Goal: Task Accomplishment & Management: Complete application form

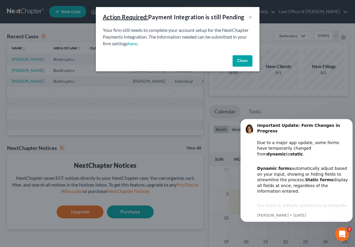
click at [241, 59] on button "Close" at bounding box center [243, 61] width 20 height 12
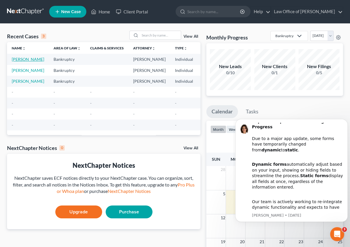
click at [15, 59] on link "[PERSON_NAME]" at bounding box center [28, 59] width 32 height 5
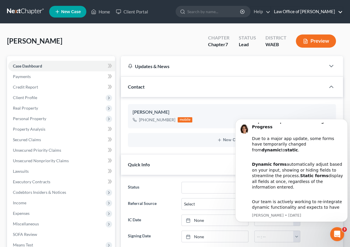
click at [292, 10] on link "Law Office of [PERSON_NAME]" at bounding box center [307, 11] width 72 height 11
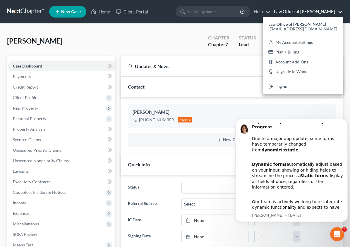
click at [269, 20] on nav "Home New Case Client Portal Law Office of Roberto Castro rcastro@rcastrolaw.com…" at bounding box center [175, 11] width 350 height 23
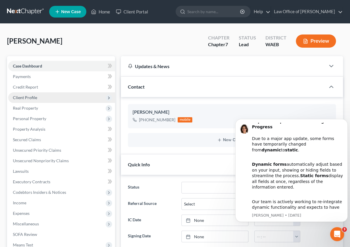
click at [27, 100] on span "Client Profile" at bounding box center [61, 97] width 107 height 11
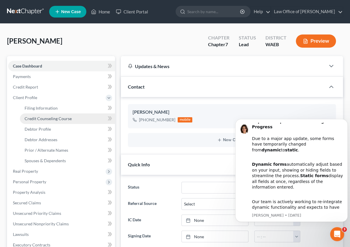
click at [40, 116] on span "Credit Counseling Course" at bounding box center [48, 118] width 47 height 5
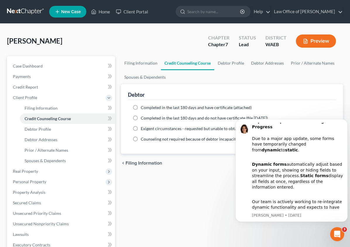
click at [141, 105] on label "Completed in the last 180 days and have certificate (attached)" at bounding box center [196, 108] width 111 height 6
click at [143, 105] on input "Completed in the last 180 days and have certificate (attached)" at bounding box center [145, 107] width 4 height 4
radio input "true"
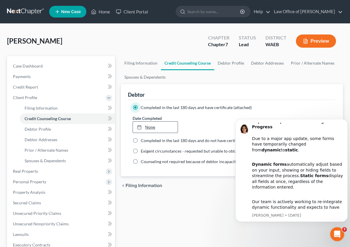
type input "10/6/2025"
click at [133, 126] on link "10/6/2025" at bounding box center [155, 127] width 45 height 11
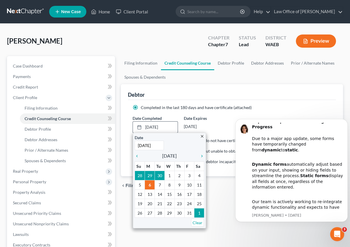
click at [133, 160] on div "close Date 10/6/2025 Time 12:00 AM chevron_left October 2025 chevron_right Su M…" at bounding box center [169, 181] width 73 height 96
click at [135, 154] on icon "chevron_left" at bounding box center [139, 156] width 8 height 5
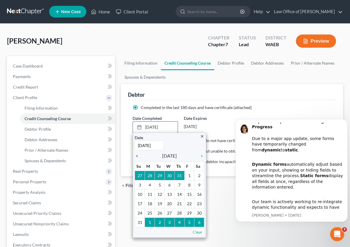
click at [135, 154] on icon "chevron_left" at bounding box center [139, 156] width 8 height 5
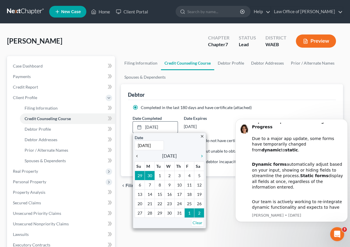
click at [135, 154] on icon "chevron_left" at bounding box center [139, 156] width 8 height 5
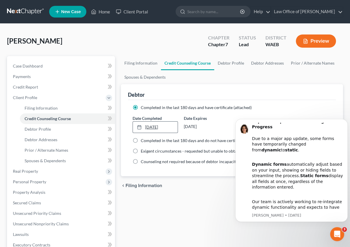
click at [133, 123] on link "3/14/2025" at bounding box center [155, 127] width 45 height 11
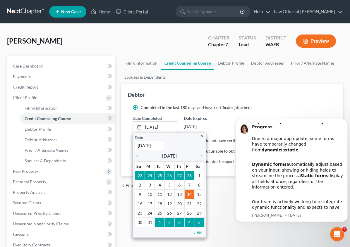
click at [177, 156] on div "close Date 3/14/2025 Time 12:00 AM chevron_left March 2025 chevron_right Su M T…" at bounding box center [169, 185] width 73 height 105
click at [176, 154] on div "close Date 3/14/2025 Time 12:00 AM chevron_left March 2025 chevron_right Su M T…" at bounding box center [169, 185] width 73 height 105
click at [197, 155] on icon "chevron_right" at bounding box center [201, 156] width 8 height 5
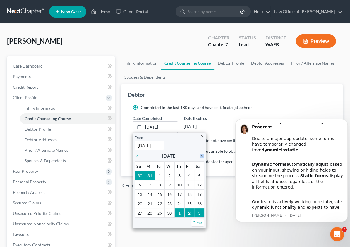
click at [197, 155] on icon "chevron_right" at bounding box center [201, 156] width 8 height 5
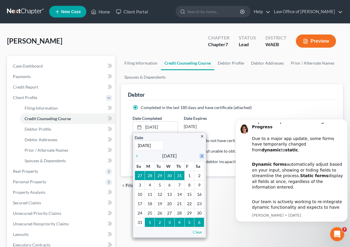
click at [197, 155] on icon "chevron_right" at bounding box center [201, 156] width 8 height 5
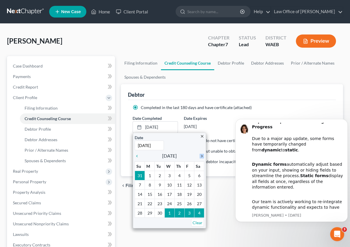
click at [197, 155] on icon "chevron_right" at bounding box center [201, 156] width 8 height 5
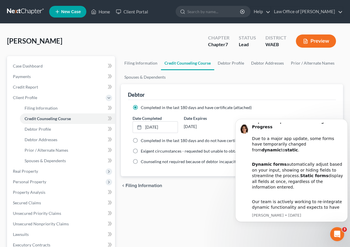
click at [279, 75] on ul "Filing Information Credit Counseling Course Debtor Profile Debtor Addresses Pri…" at bounding box center [232, 70] width 222 height 28
click at [45, 128] on span "Debtor Profile" at bounding box center [38, 129] width 26 height 5
select select "0"
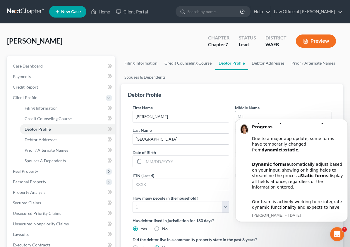
click at [235, 120] on input "text" at bounding box center [283, 116] width 96 height 11
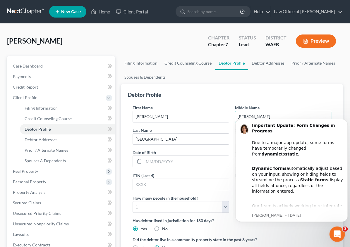
type input "Elena"
click at [340, 228] on div "Open Intercom Messenger" at bounding box center [336, 233] width 19 height 19
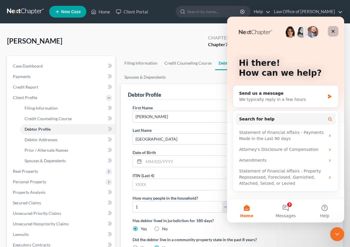
click at [333, 28] on div "Close" at bounding box center [333, 31] width 11 height 11
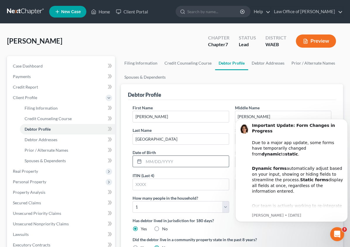
click at [144, 156] on input "text" at bounding box center [186, 161] width 85 height 11
type input "08/14/1974"
click at [235, 157] on input "text" at bounding box center [283, 162] width 96 height 11
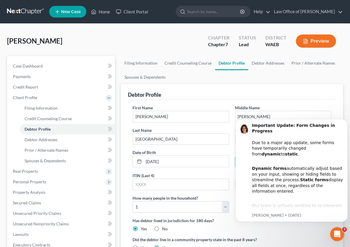
type input "4710"
click at [141, 245] on label "Yes" at bounding box center [144, 248] width 6 height 6
click at [143, 245] on input "Yes" at bounding box center [145, 247] width 4 height 4
radio input "true"
radio input "false"
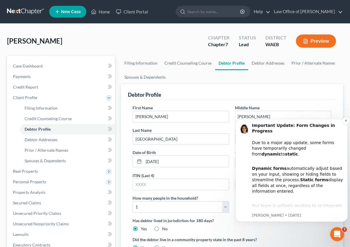
click at [330, 146] on div "Important Update: Form Changes in Progress Due to a major app update, some form…" at bounding box center [297, 140] width 91 height 35
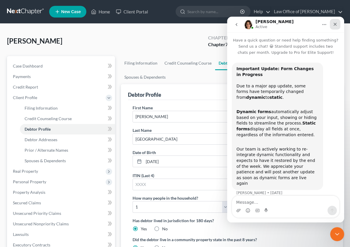
click at [334, 23] on icon "Close" at bounding box center [335, 24] width 3 height 3
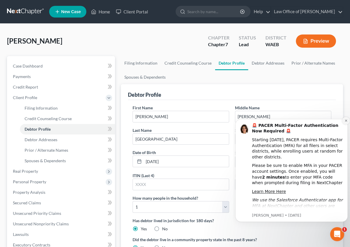
click at [346, 121] on icon "Dismiss notification" at bounding box center [346, 121] width 2 height 2
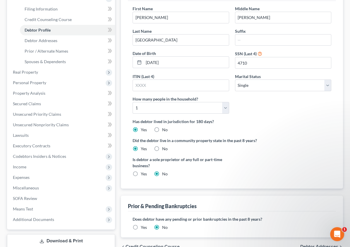
scroll to position [101, 0]
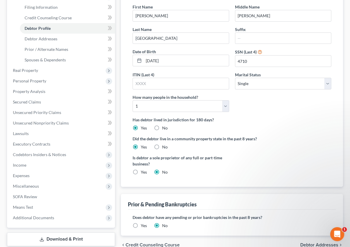
click at [141, 223] on label "Yes" at bounding box center [144, 226] width 6 height 6
click at [143, 223] on input "Yes" at bounding box center [145, 225] width 4 height 4
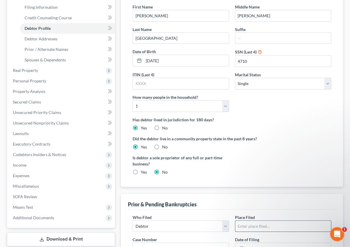
click at [235, 221] on input "text" at bounding box center [283, 226] width 96 height 11
type input "E"
click at [235, 221] on input "Easter District of Washington" at bounding box center [283, 226] width 96 height 11
type input "Eastern District of [US_STATE]"
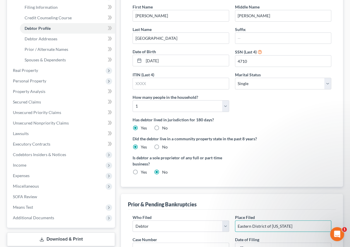
radio input "true"
click at [246, 243] on input "text" at bounding box center [288, 248] width 85 height 11
type input "09/18/2017"
click at [229, 243] on input "text" at bounding box center [181, 248] width 96 height 11
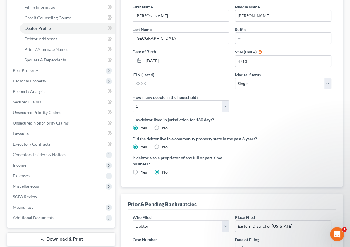
type input "17-02790-FPC7"
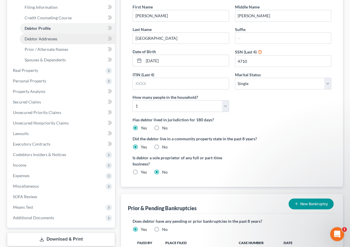
click at [50, 39] on span "Debtor Addresses" at bounding box center [41, 38] width 33 height 5
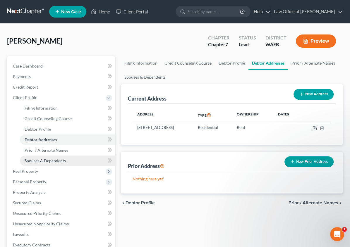
click at [52, 159] on span "Spouses & Dependents" at bounding box center [45, 160] width 41 height 5
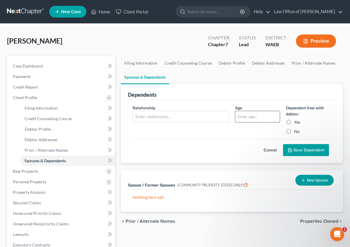
click at [235, 117] on input "text" at bounding box center [257, 116] width 45 height 11
type input "75"
click at [294, 122] on label "Yes" at bounding box center [297, 122] width 6 height 6
click at [296, 122] on input "Yes" at bounding box center [298, 121] width 4 height 4
radio input "true"
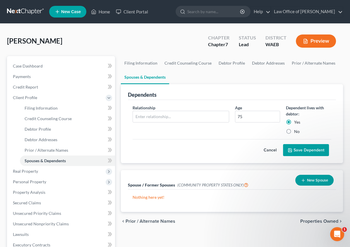
click at [156, 110] on div "Relationship *" at bounding box center [181, 120] width 102 height 30
click at [151, 113] on input "text" at bounding box center [181, 116] width 96 height 11
type input "mother"
click at [309, 152] on button "Save Dependent" at bounding box center [306, 150] width 46 height 12
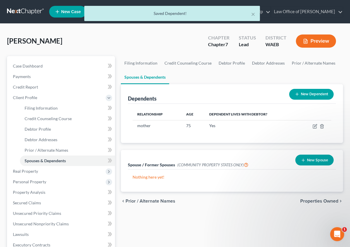
click at [312, 87] on div "New Dependent" at bounding box center [311, 95] width 49 height 16
click at [311, 91] on button "New Dependent" at bounding box center [311, 94] width 44 height 11
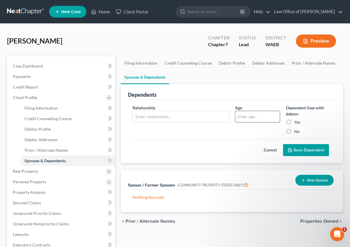
click at [237, 116] on input "text" at bounding box center [257, 116] width 45 height 11
type input "77"
click at [159, 115] on input "text" at bounding box center [181, 116] width 96 height 11
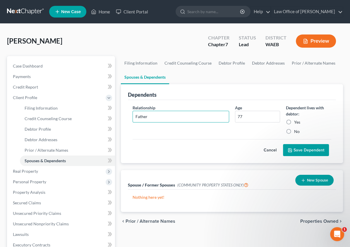
type input "Father"
click at [309, 150] on button "Save Dependent" at bounding box center [306, 150] width 46 height 12
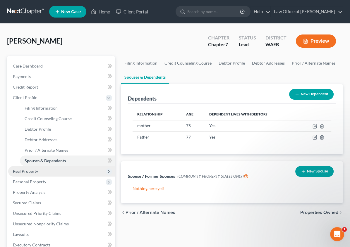
click at [34, 175] on span "Real Property" at bounding box center [61, 171] width 107 height 11
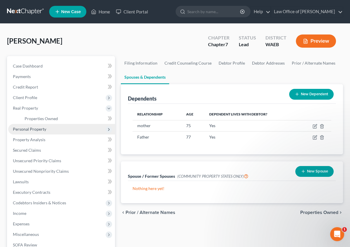
click at [47, 129] on span "Personal Property" at bounding box center [61, 129] width 107 height 11
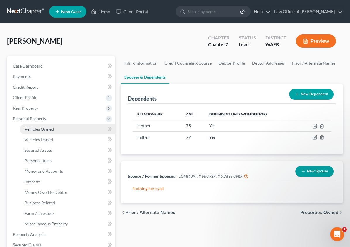
click at [46, 128] on span "Vehicles Owned" at bounding box center [39, 129] width 29 height 5
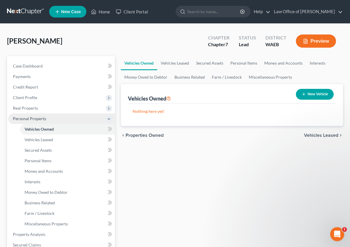
click at [35, 118] on span "Personal Property" at bounding box center [29, 118] width 33 height 5
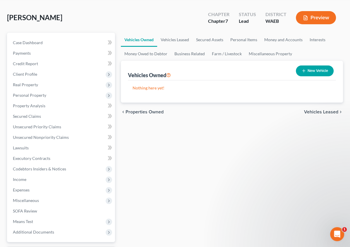
scroll to position [74, 0]
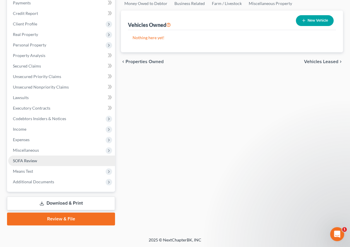
click at [25, 159] on span "SOFA Review" at bounding box center [25, 160] width 24 height 5
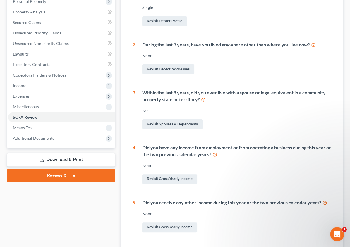
scroll to position [120, 0]
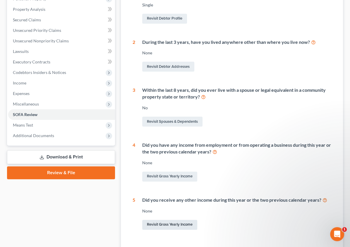
click at [142, 222] on link "Revisit Gross Yearly Income" at bounding box center [169, 225] width 55 height 10
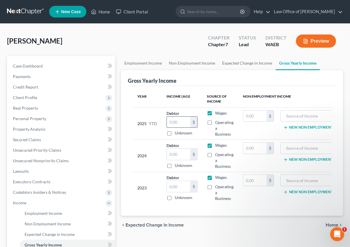
click at [167, 121] on input "text" at bounding box center [178, 122] width 23 height 11
type input "19,365.46"
click at [167, 150] on input "text" at bounding box center [178, 154] width 23 height 11
type input "70,331"
click at [167, 185] on input "text" at bounding box center [178, 186] width 23 height 11
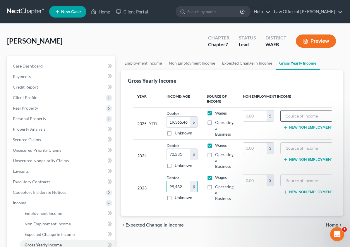
type input "99,432"
click at [284, 113] on input "text" at bounding box center [310, 116] width 53 height 11
click at [284, 146] on input "text" at bounding box center [310, 148] width 53 height 11
click at [167, 121] on input "19,365.46" at bounding box center [178, 122] width 23 height 11
type input "43,943"
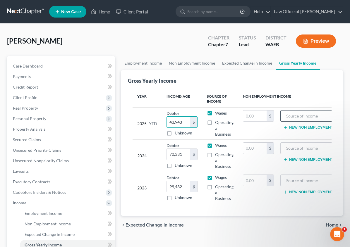
click at [284, 116] on input "text" at bounding box center [310, 116] width 53 height 11
type input "[GEOGRAPHIC_DATA]"
click at [284, 128] on line "button" at bounding box center [285, 128] width 3 height 0
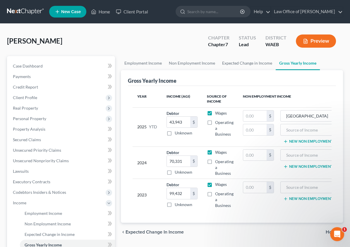
click at [346, 129] on icon "button" at bounding box center [347, 128] width 3 height 4
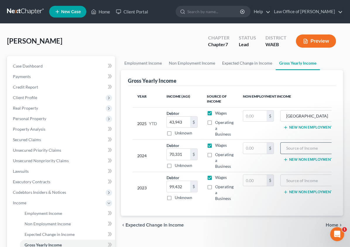
click at [284, 147] on input "text" at bounding box center [310, 148] width 53 height 11
type input "[GEOGRAPHIC_DATA]"
click at [284, 177] on input "text" at bounding box center [310, 180] width 53 height 11
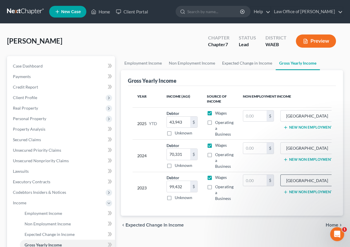
scroll to position [0, 3]
type input "[GEOGRAPHIC_DATA]"
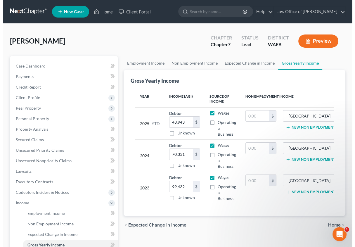
scroll to position [0, 0]
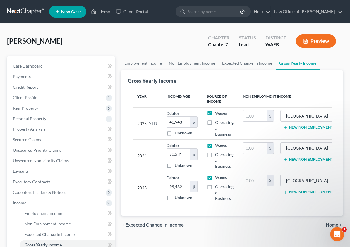
click at [130, 223] on span "Expected Change in Income" at bounding box center [155, 225] width 58 height 5
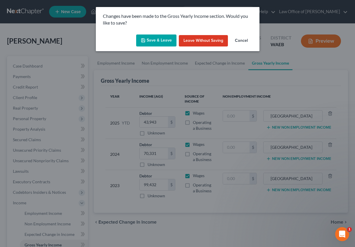
click at [163, 37] on button "Save & Leave" at bounding box center [156, 41] width 40 height 12
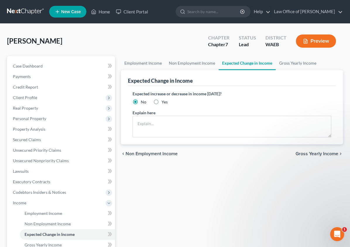
click at [162, 102] on label "Yes" at bounding box center [165, 102] width 6 height 6
click at [164, 102] on input "Yes" at bounding box center [166, 101] width 4 height 4
radio input "true"
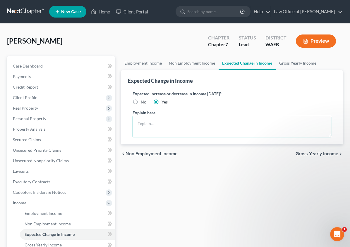
click at [133, 118] on textarea at bounding box center [232, 127] width 199 height 22
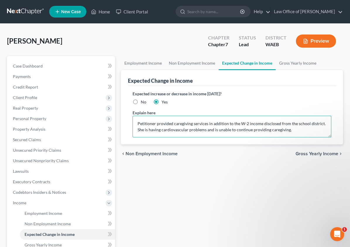
click at [154, 129] on textarea "Petitioner provided caregiving services in addition to the W-2 income disclosed…" at bounding box center [232, 127] width 199 height 22
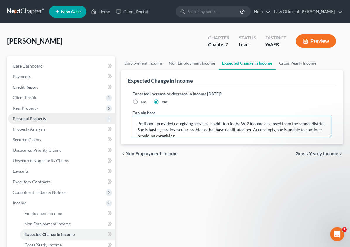
type textarea "Petitioner provided caregiving services in addition to the W-2 income disclosed…"
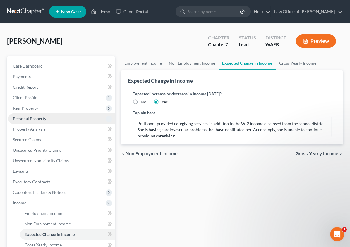
click at [32, 118] on span "Personal Property" at bounding box center [29, 118] width 33 height 5
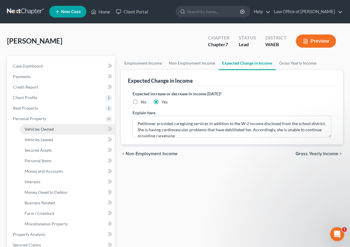
click at [36, 128] on span "Vehicles Owned" at bounding box center [39, 129] width 29 height 5
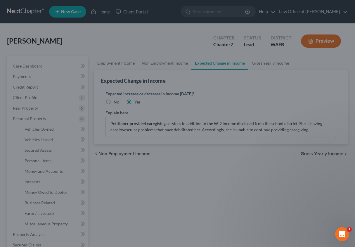
click at [216, 92] on div at bounding box center [177, 123] width 355 height 247
click at [270, 61] on div at bounding box center [177, 123] width 355 height 247
click at [39, 197] on div at bounding box center [177, 123] width 355 height 247
click at [228, 83] on div at bounding box center [177, 123] width 355 height 247
click at [324, 45] on div at bounding box center [177, 123] width 355 height 247
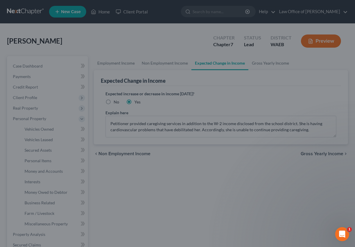
click at [290, 105] on div at bounding box center [177, 123] width 355 height 247
click at [151, 159] on div at bounding box center [177, 123] width 355 height 247
click at [44, 125] on div at bounding box center [177, 123] width 355 height 247
click at [24, 109] on div at bounding box center [177, 123] width 355 height 247
click at [346, 91] on div at bounding box center [177, 123] width 355 height 247
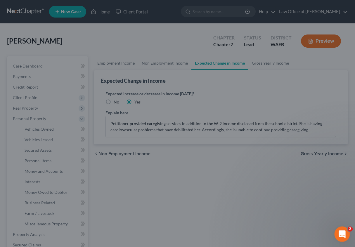
click at [343, 228] on div "Open Intercom Messenger" at bounding box center [341, 233] width 19 height 19
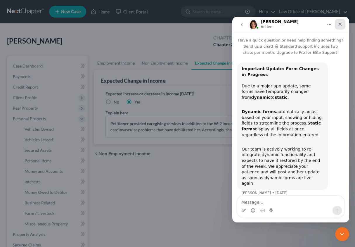
click at [340, 20] on div "Close" at bounding box center [340, 24] width 11 height 11
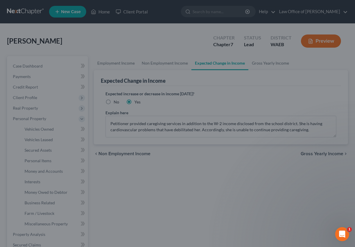
drag, startPoint x: 263, startPoint y: 204, endPoint x: 277, endPoint y: 197, distance: 16.0
click at [277, 197] on div at bounding box center [177, 123] width 355 height 247
click at [344, 230] on div "Open Intercom Messenger" at bounding box center [341, 233] width 19 height 19
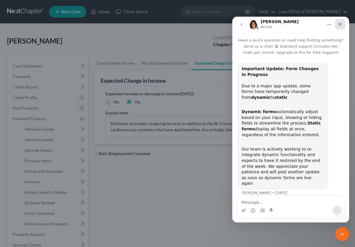
click at [342, 22] on icon "Close" at bounding box center [340, 24] width 5 height 5
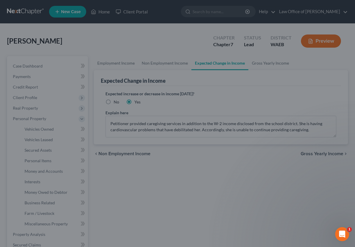
click at [131, 61] on div at bounding box center [177, 123] width 355 height 247
click at [236, 42] on div at bounding box center [177, 123] width 355 height 247
click at [195, 80] on div at bounding box center [177, 123] width 355 height 247
click at [140, 78] on div at bounding box center [177, 123] width 355 height 247
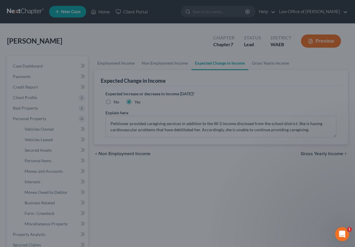
click at [310, 128] on div at bounding box center [177, 123] width 355 height 247
click at [307, 128] on div at bounding box center [177, 123] width 355 height 247
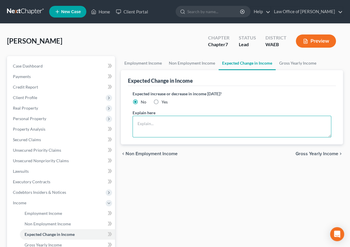
click at [133, 125] on textarea at bounding box center [232, 127] width 199 height 22
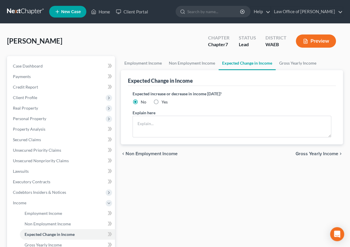
click at [162, 102] on label "Yes" at bounding box center [165, 102] width 6 height 6
click at [164, 102] on input "Yes" at bounding box center [166, 101] width 4 height 4
radio input "true"
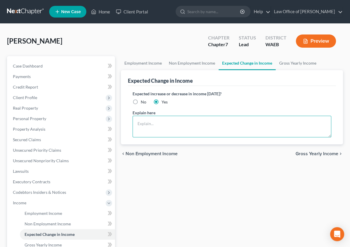
click at [133, 123] on textarea at bounding box center [232, 127] width 199 height 22
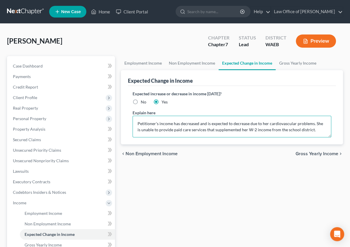
scroll to position [116, 0]
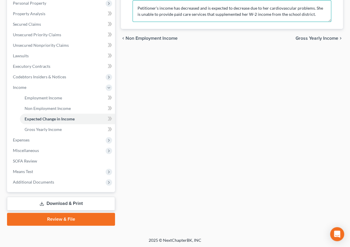
type textarea "Petitioner's income has decreased and is expected to decrease due to her cardio…"
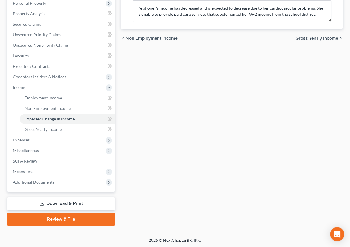
drag, startPoint x: 154, startPoint y: 211, endPoint x: 199, endPoint y: 176, distance: 56.4
click at [199, 176] on div "Employment Income Non Employment Income Expected Change in Income Gross Yearly …" at bounding box center [232, 83] width 228 height 285
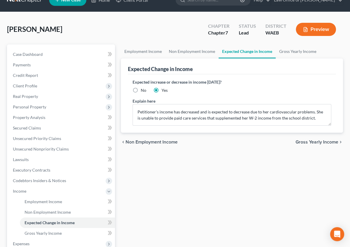
scroll to position [5, 0]
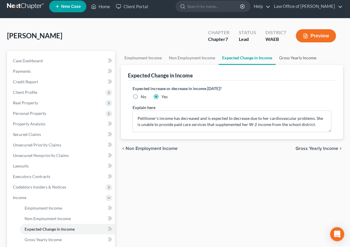
click at [276, 58] on link "Gross Yearly Income" at bounding box center [298, 58] width 44 height 14
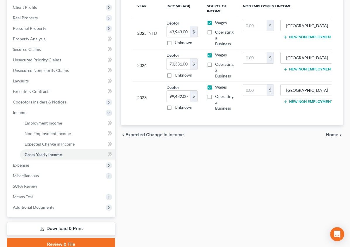
scroll to position [97, 0]
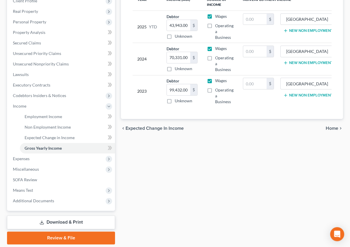
click at [334, 126] on span "Home" at bounding box center [332, 128] width 13 height 5
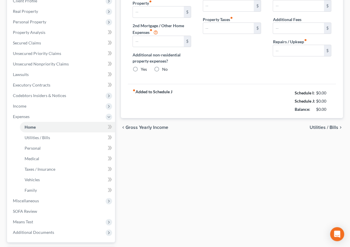
scroll to position [72, 0]
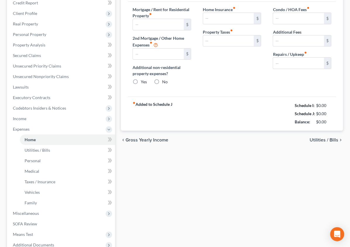
type input "0.00"
radio input "true"
type input "0.00"
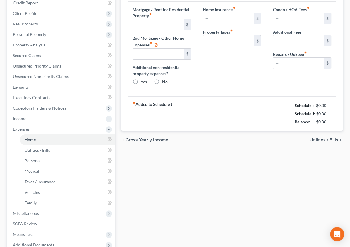
type input "0.00"
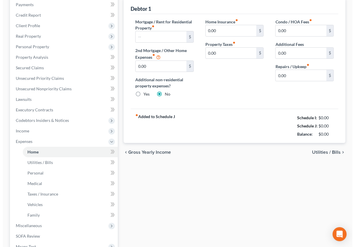
scroll to position [0, 0]
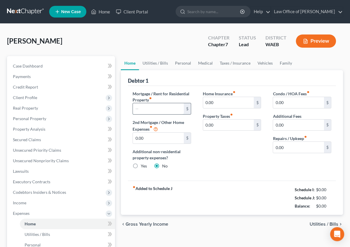
click at [133, 107] on input "text" at bounding box center [158, 108] width 51 height 11
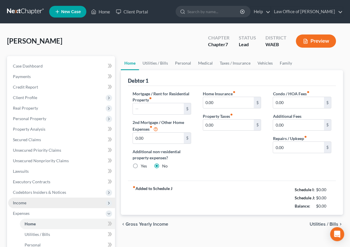
click at [26, 202] on span "Income" at bounding box center [61, 203] width 107 height 11
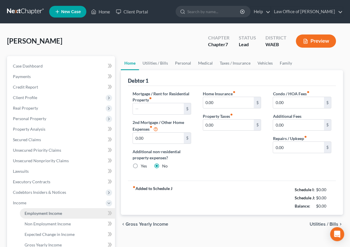
click at [38, 212] on span "Employment Income" at bounding box center [43, 213] width 37 height 5
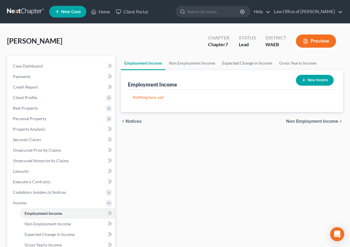
click at [304, 80] on line "button" at bounding box center [304, 80] width 0 height 3
select select "0"
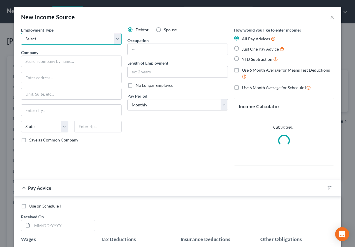
click at [81, 39] on select "Select Full or [DEMOGRAPHIC_DATA] Employment Self Employment" at bounding box center [71, 39] width 101 height 12
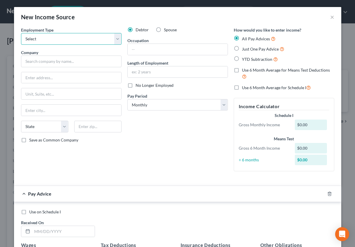
select select "0"
click at [21, 33] on select "Select Full or [DEMOGRAPHIC_DATA] Employment Self Employment" at bounding box center [71, 39] width 101 height 12
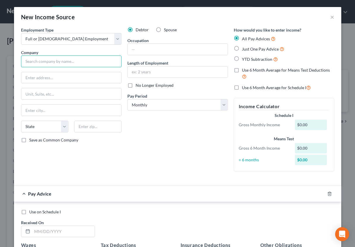
click at [51, 58] on input "text" at bounding box center [71, 62] width 101 height 12
type input "[GEOGRAPHIC_DATA] #246"
type input "[STREET_ADDRESS]"
type input "Wenatchee"
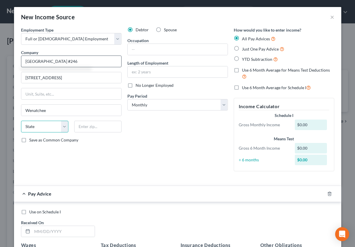
select select "50"
type input "98801"
click at [132, 71] on input "text" at bounding box center [178, 71] width 100 height 11
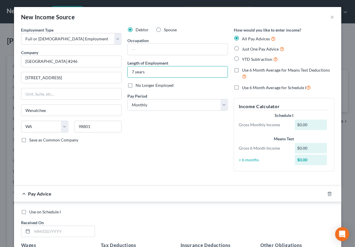
type input "7 years"
click at [300, 125] on div "$0.00" at bounding box center [311, 125] width 32 height 11
click at [148, 48] on input "text" at bounding box center [178, 49] width 100 height 11
type input "S"
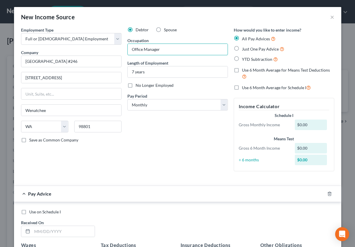
type input "Office Manager"
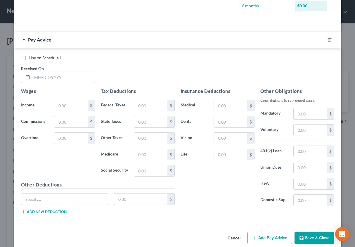
scroll to position [151, 0]
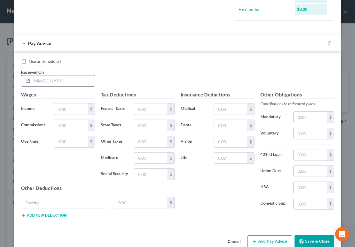
click at [58, 78] on input "text" at bounding box center [63, 80] width 63 height 11
type input "[DATE]"
click at [67, 110] on input "text" at bounding box center [70, 109] width 33 height 11
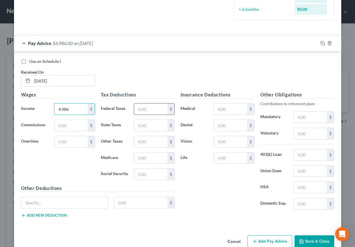
type input "4,986"
click at [137, 108] on input "text" at bounding box center [150, 109] width 33 height 11
type input "286"
click at [141, 157] on input "text" at bounding box center [150, 158] width 33 height 11
type input "301"
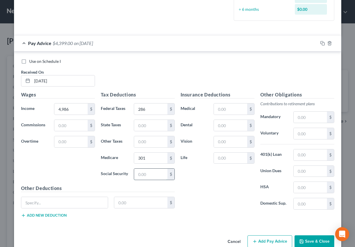
click at [148, 169] on input "text" at bounding box center [150, 174] width 33 height 11
type input "301"
click at [144, 156] on input "301" at bounding box center [150, 158] width 33 height 11
type input "71"
click at [228, 107] on input "text" at bounding box center [230, 109] width 33 height 11
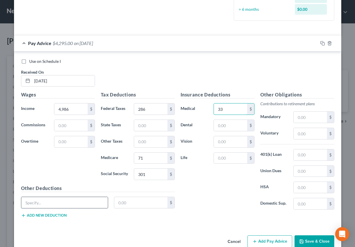
type input "33"
click at [44, 200] on input "text" at bounding box center [64, 202] width 87 height 11
type input "FM Leave, [GEOGRAPHIC_DATA] CARES Tax and Workers Comp"
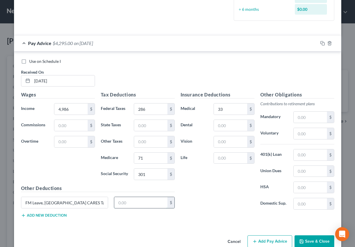
click at [125, 203] on input "text" at bounding box center [140, 202] width 53 height 11
type input "33"
click at [232, 108] on input "33" at bounding box center [230, 109] width 33 height 11
type input "0"
click at [57, 214] on button "Add new deduction" at bounding box center [44, 215] width 46 height 5
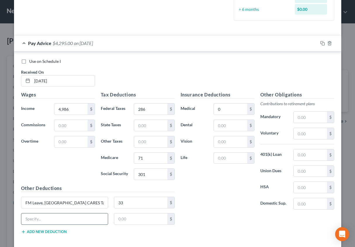
click at [55, 214] on input "text" at bounding box center [64, 219] width 87 height 11
type input "SERS Plan"
click at [114, 214] on input "text" at bounding box center [140, 219] width 53 height 11
type input "343"
click at [50, 230] on button "Add new deduction" at bounding box center [44, 232] width 46 height 5
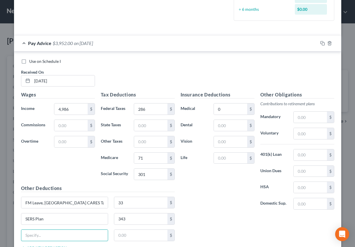
click at [50, 230] on input "text" at bounding box center [64, 235] width 87 height 11
type input "WA CARES Tax"
click at [118, 232] on input "text" at bounding box center [140, 235] width 53 height 11
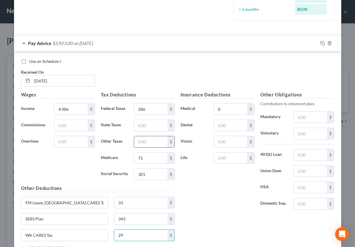
type input "29"
click at [135, 140] on input "text" at bounding box center [150, 141] width 33 height 11
type input "10"
click at [58, 246] on button "Add new deduction" at bounding box center [44, 248] width 46 height 5
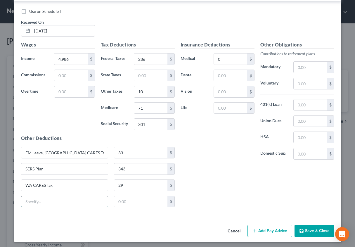
click at [42, 200] on input "text" at bounding box center [64, 201] width 87 height 11
type input "UMP Achieve 2"
click at [117, 200] on input "text" at bounding box center [140, 201] width 53 height 11
type input "125"
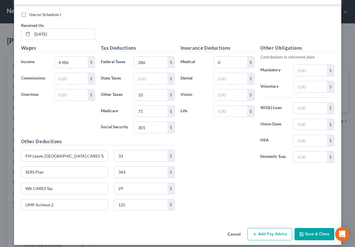
scroll to position [197, 0]
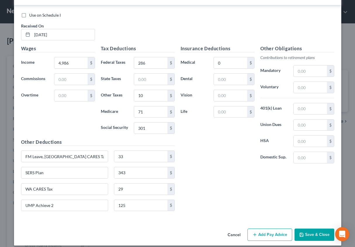
click at [265, 234] on button "Add Pay Advice" at bounding box center [270, 235] width 45 height 12
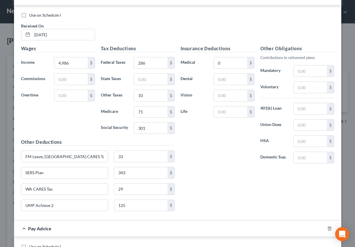
click at [29, 15] on label "Use on Schedule I" at bounding box center [45, 15] width 32 height 6
click at [32, 15] on input "Use on Schedule I" at bounding box center [34, 14] width 4 height 4
checkbox input "true"
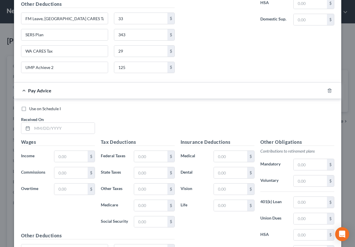
scroll to position [335, 0]
click at [29, 109] on label "Use on Schedule I" at bounding box center [45, 109] width 32 height 6
click at [32, 109] on input "Use on Schedule I" at bounding box center [34, 108] width 4 height 4
checkbox input "true"
checkbox input "false"
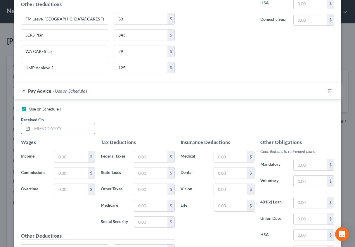
click at [35, 126] on input "text" at bounding box center [63, 128] width 63 height 11
type input "[DATE]"
click at [56, 152] on input "text" at bounding box center [70, 156] width 33 height 11
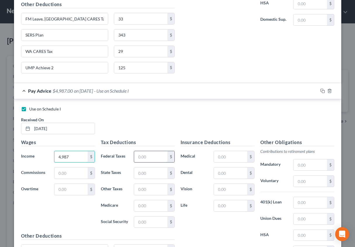
type input "4,987"
click at [143, 156] on input "text" at bounding box center [150, 156] width 33 height 11
type input "281"
click at [142, 219] on input "text" at bounding box center [150, 222] width 33 height 11
type input "301"
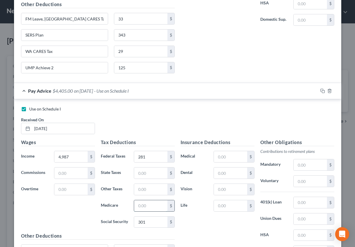
click at [141, 202] on input "text" at bounding box center [150, 205] width 33 height 11
type input "71"
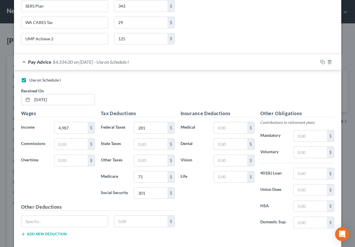
scroll to position [368, 0]
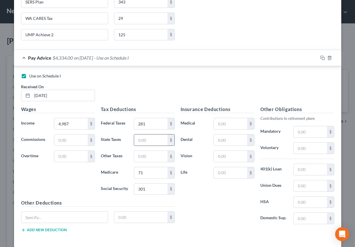
click at [149, 134] on div "$" at bounding box center [154, 140] width 41 height 12
click at [145, 139] on input "text" at bounding box center [150, 140] width 33 height 11
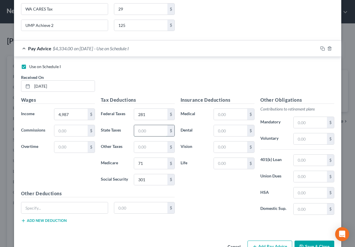
scroll to position [392, 0]
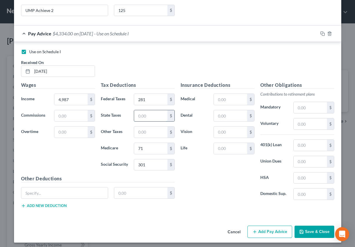
click at [137, 112] on input "text" at bounding box center [150, 115] width 33 height 11
type input "14"
click at [63, 190] on input "text" at bounding box center [64, 193] width 87 height 11
type input "FM Leave, [GEOGRAPHIC_DATA] CARES Tax and Workers Comp"
click at [103, 189] on input "FM Leave, [GEOGRAPHIC_DATA] CARES Tax and Workers Comp" at bounding box center [64, 193] width 87 height 11
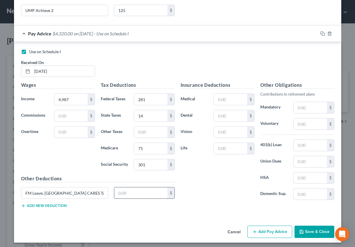
click at [116, 192] on input "text" at bounding box center [140, 193] width 53 height 11
type input "33"
click at [41, 190] on input "FM Leave, [GEOGRAPHIC_DATA] CARES Tax and Workers Comp" at bounding box center [64, 193] width 87 height 11
type input "FM Leave"
click at [30, 204] on button "Add new deduction" at bounding box center [44, 206] width 46 height 5
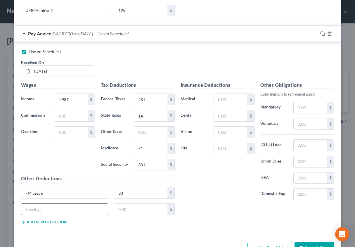
click at [33, 207] on input "text" at bounding box center [64, 209] width 87 height 11
type input "SERS"
click at [121, 206] on input "text" at bounding box center [140, 209] width 53 height 11
type input "387"
click at [51, 220] on button "Add new deduction" at bounding box center [44, 222] width 46 height 5
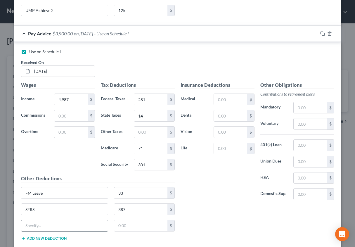
click at [42, 223] on input "text" at bounding box center [64, 225] width 87 height 11
type input "UMP Achieve"
click at [116, 223] on input "text" at bounding box center [140, 225] width 53 height 11
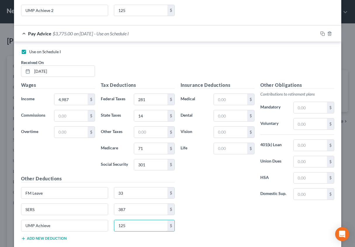
type input "125"
click at [45, 236] on button "Add new deduction" at bounding box center [44, 238] width 46 height 5
click at [45, 237] on input "text" at bounding box center [64, 242] width 87 height 11
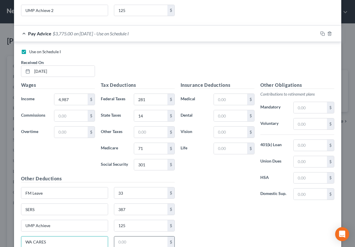
type input "WA CARES"
click at [118, 237] on input "text" at bounding box center [140, 242] width 53 height 11
type input "29"
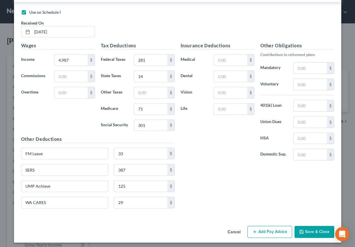
click at [310, 229] on button "Save & Close" at bounding box center [315, 232] width 40 height 12
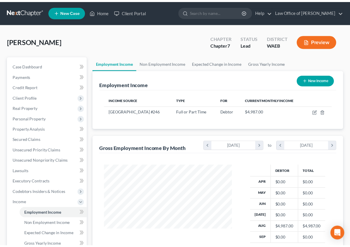
scroll to position [292486, 292451]
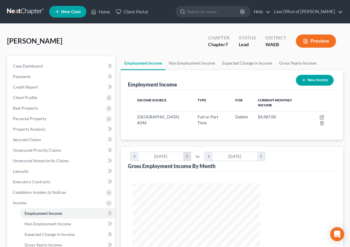
click at [191, 152] on icon "chevron_right" at bounding box center [187, 156] width 8 height 9
click at [265, 152] on icon "chevron_right" at bounding box center [261, 156] width 8 height 9
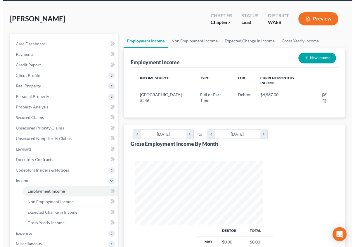
scroll to position [20, 0]
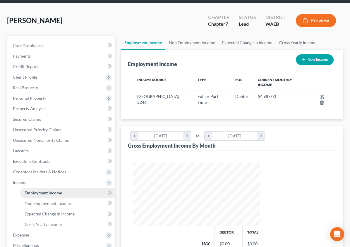
click at [53, 193] on span "Employment Income" at bounding box center [43, 192] width 37 height 5
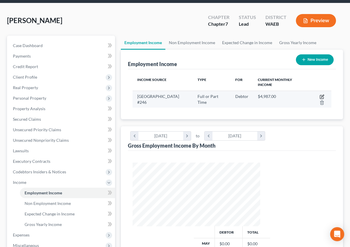
click at [320, 95] on icon "button" at bounding box center [322, 97] width 4 height 4
select select "0"
select select "50"
select select "0"
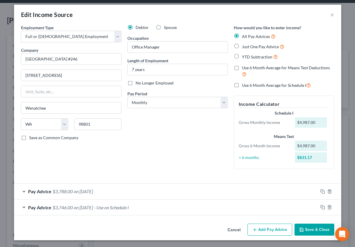
scroll to position [0, 0]
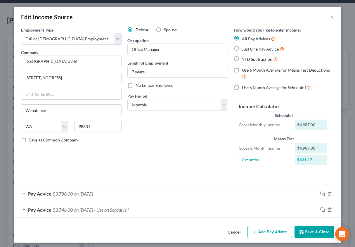
click at [22, 193] on div "Pay Advice $3,788.00 on [DATE]" at bounding box center [166, 194] width 304 height 16
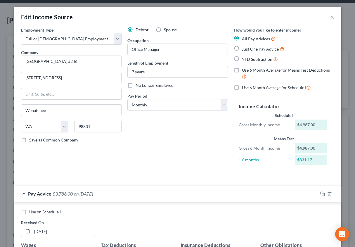
click at [29, 214] on label "Use on Schedule I" at bounding box center [45, 212] width 32 height 6
click at [32, 213] on input "Use on Schedule I" at bounding box center [34, 211] width 4 height 4
checkbox input "true"
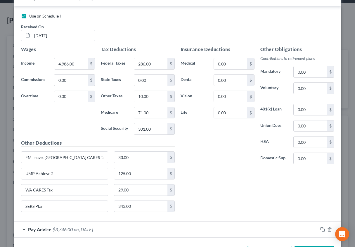
scroll to position [217, 0]
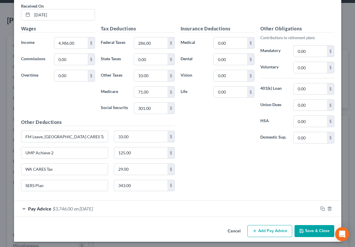
click at [20, 209] on div "Pay Advice $3,746.00 on [DATE]" at bounding box center [166, 209] width 304 height 16
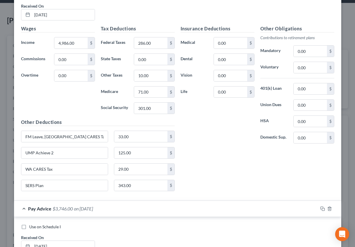
click at [29, 228] on label "Use on Schedule I" at bounding box center [45, 227] width 32 height 6
click at [32, 228] on input "Use on Schedule I" at bounding box center [34, 226] width 4 height 4
checkbox input "true"
checkbox input "false"
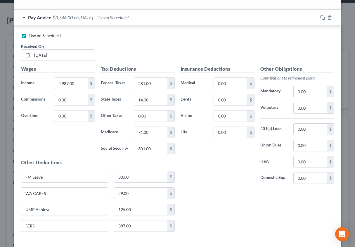
scroll to position [432, 0]
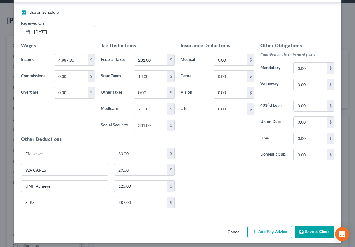
click at [265, 231] on button "Add Pay Advice" at bounding box center [270, 232] width 45 height 12
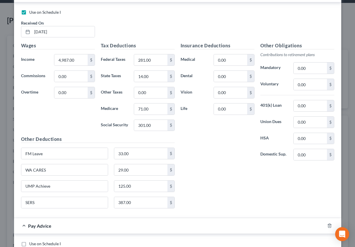
click at [29, 242] on label "Use on Schedule I" at bounding box center [45, 244] width 32 height 6
click at [32, 242] on input "Use on Schedule I" at bounding box center [34, 243] width 4 height 4
checkbox input "true"
checkbox input "false"
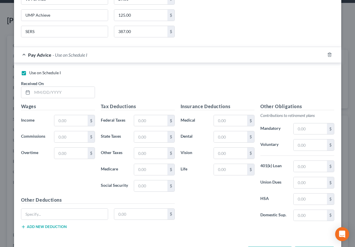
scroll to position [607, 0]
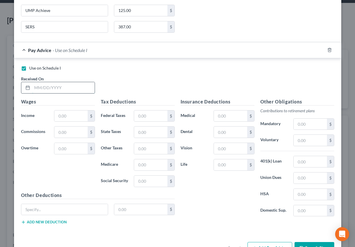
click at [32, 88] on input "text" at bounding box center [63, 87] width 63 height 11
type input "[DATE]"
click at [56, 111] on input "text" at bounding box center [70, 116] width 33 height 11
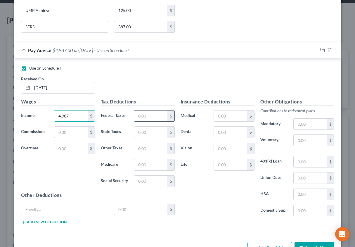
type input "4,987"
click at [139, 111] on input "text" at bounding box center [150, 116] width 33 height 11
type input "281"
click at [146, 131] on input "text" at bounding box center [150, 132] width 33 height 11
type input "14"
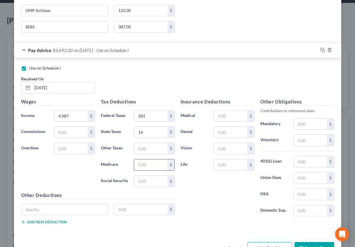
click at [144, 161] on input "text" at bounding box center [150, 164] width 33 height 11
type input "71"
click at [140, 176] on input "text" at bounding box center [150, 181] width 33 height 11
type input "301"
click at [47, 204] on input "text" at bounding box center [64, 209] width 87 height 11
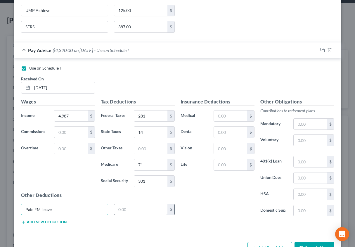
type input "Paid FM Leave"
click at [122, 205] on input "text" at bounding box center [140, 209] width 53 height 11
type input "33"
click at [46, 220] on button "Add new deduction" at bounding box center [44, 222] width 46 height 5
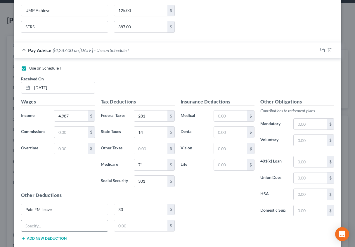
click at [43, 220] on input "text" at bounding box center [64, 225] width 87 height 11
type input "SERS Plan"
click at [124, 220] on input "text" at bounding box center [140, 225] width 53 height 11
type input "387"
click at [53, 236] on button "Add new deduction" at bounding box center [44, 238] width 46 height 5
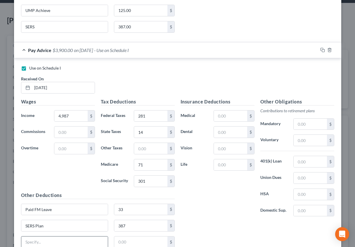
click at [53, 237] on input "text" at bounding box center [64, 242] width 87 height 11
type input "UMP Achieve 2"
click at [120, 238] on input "text" at bounding box center [140, 242] width 53 height 11
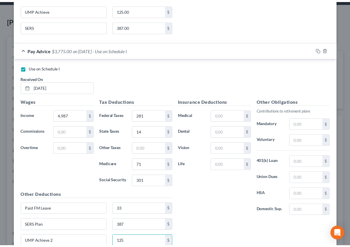
scroll to position [655, 0]
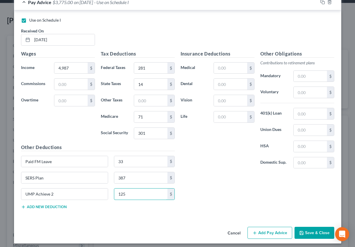
type input "125"
click at [54, 205] on button "Add new deduction" at bounding box center [44, 207] width 46 height 5
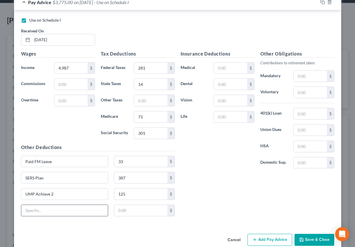
click at [55, 206] on input "text" at bounding box center [64, 210] width 87 height 11
type input "WA CARES"
click at [121, 205] on input "text" at bounding box center [140, 210] width 53 height 11
type input "29"
click at [313, 234] on button "Save & Close" at bounding box center [315, 240] width 40 height 12
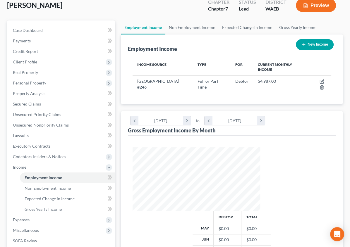
scroll to position [34, 0]
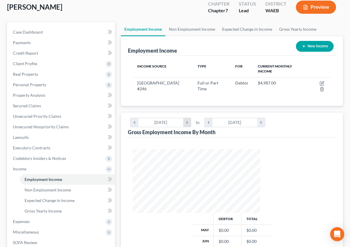
click at [191, 118] on icon "chevron_right" at bounding box center [187, 122] width 8 height 9
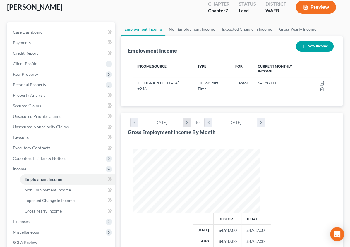
scroll to position [292520, 292451]
click at [138, 118] on icon "chevron_left" at bounding box center [134, 122] width 8 height 9
click at [212, 118] on icon "chevron_left" at bounding box center [209, 122] width 8 height 9
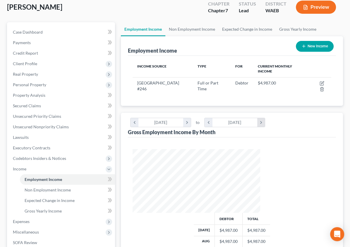
click at [265, 118] on icon "chevron_right" at bounding box center [261, 122] width 8 height 9
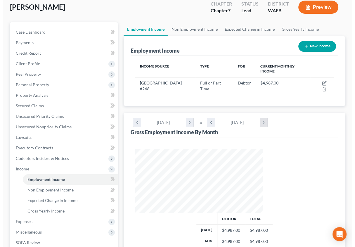
scroll to position [82, 139]
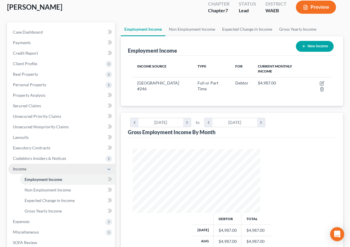
click at [23, 167] on span "Income" at bounding box center [19, 168] width 13 height 5
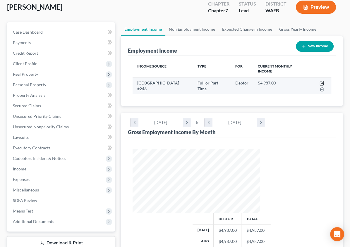
click at [320, 81] on icon "button" at bounding box center [322, 83] width 5 height 5
select select "0"
select select "50"
select select "0"
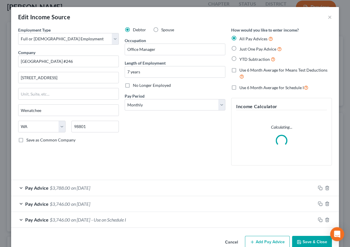
scroll to position [82, 142]
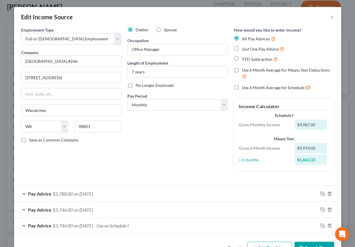
click at [242, 47] on label "Just One Pay Advice" at bounding box center [263, 49] width 42 height 7
click at [245, 47] on input "Just One Pay Advice" at bounding box center [247, 48] width 4 height 4
radio input "true"
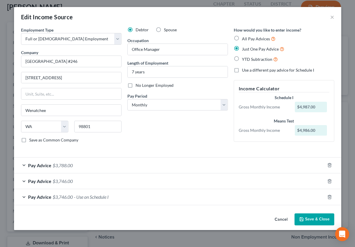
click at [309, 219] on button "Save & Close" at bounding box center [315, 220] width 40 height 12
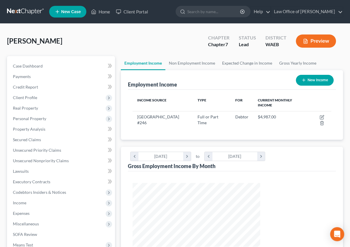
scroll to position [1, 0]
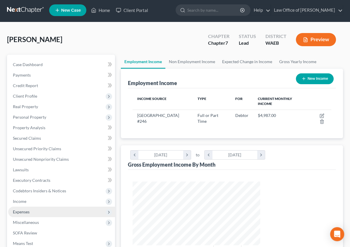
click at [29, 213] on span "Expenses" at bounding box center [21, 211] width 17 height 5
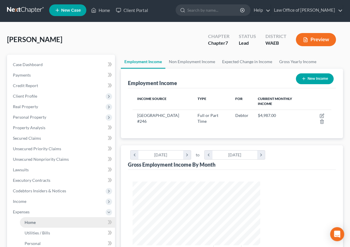
click at [31, 225] on link "Home" at bounding box center [67, 222] width 95 height 11
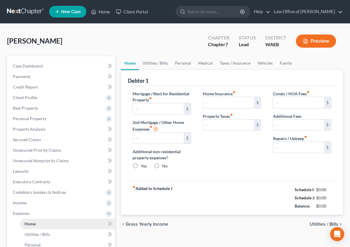
type input "0.00"
radio input "true"
type input "0.00"
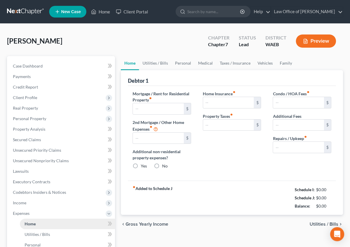
type input "0.00"
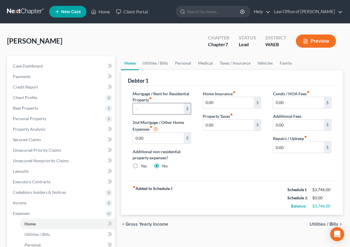
click at [133, 103] on input "text" at bounding box center [158, 108] width 51 height 11
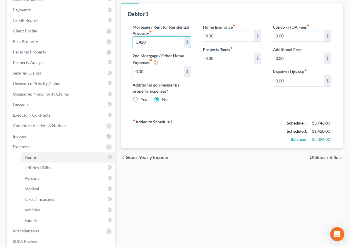
scroll to position [64, 0]
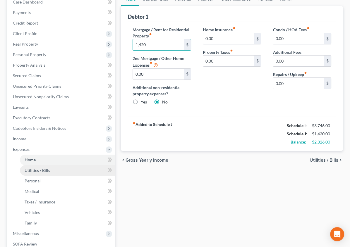
type input "1,420"
click at [38, 171] on span "Utilities / Bills" at bounding box center [37, 170] width 25 height 5
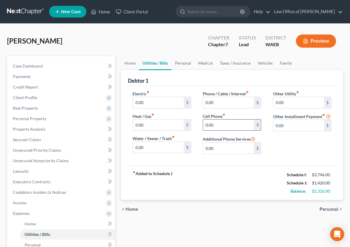
click at [206, 123] on input "0.00" at bounding box center [228, 125] width 51 height 11
type input "100"
click at [54, 243] on link "Personal" at bounding box center [67, 245] width 95 height 11
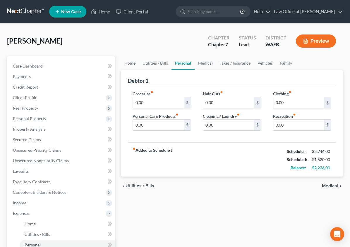
click at [133, 93] on label "Groceries fiber_manual_record" at bounding box center [143, 94] width 21 height 6
click at [133, 101] on input "0.00" at bounding box center [158, 102] width 51 height 11
type input "497.00"
click at [133, 123] on input "0.00" at bounding box center [158, 125] width 51 height 11
type input "50"
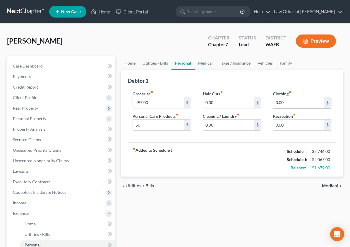
click at [288, 102] on input "0.00" at bounding box center [298, 102] width 51 height 11
type input "93"
click at [331, 186] on span "Medical" at bounding box center [330, 186] width 16 height 5
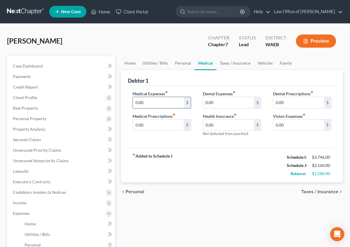
click at [133, 105] on input "0.00" at bounding box center [158, 102] width 51 height 11
click at [133, 126] on input "0.00" at bounding box center [158, 125] width 51 height 11
type input "84"
click at [320, 190] on span "Taxes / Insurance" at bounding box center [319, 192] width 37 height 5
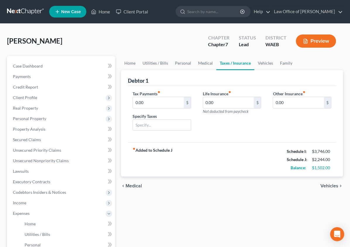
click at [334, 186] on span "Vehicles" at bounding box center [329, 186] width 18 height 5
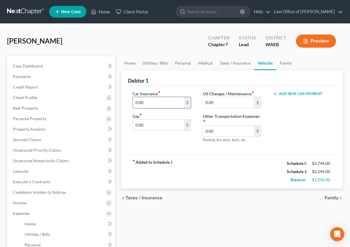
click at [133, 99] on input "0.00" at bounding box center [158, 102] width 51 height 11
type input "1"
type input "253"
click at [203, 100] on input "0.00" at bounding box center [228, 102] width 51 height 11
type input "40"
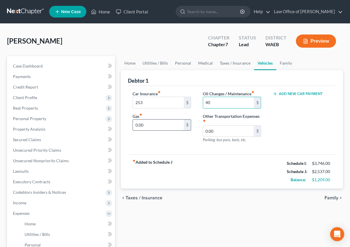
click at [142, 126] on input "0.00" at bounding box center [158, 125] width 51 height 11
type input "257"
click at [289, 92] on button "Add New Car Payment" at bounding box center [298, 94] width 50 height 5
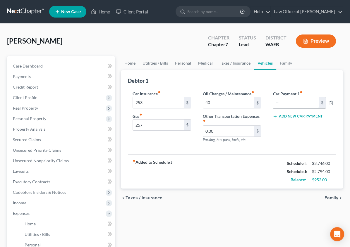
click at [281, 102] on input "text" at bounding box center [295, 102] width 45 height 11
type input "539"
click at [331, 196] on span "Family" at bounding box center [331, 198] width 14 height 5
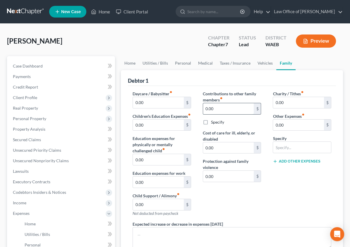
click at [217, 110] on input "0.00" at bounding box center [228, 108] width 51 height 11
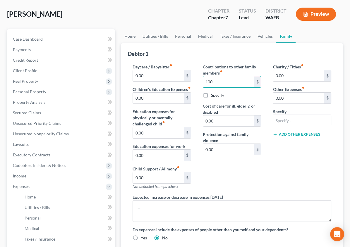
scroll to position [28, 0]
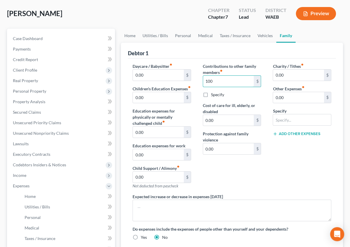
type input "100"
click at [241, 175] on div "Contributions to other family members fiber_manual_record 100 $ Specify Cost of…" at bounding box center [232, 128] width 70 height 130
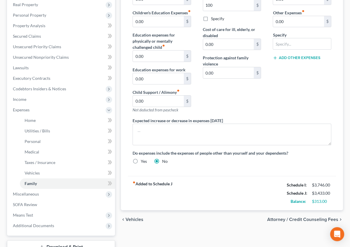
scroll to position [108, 0]
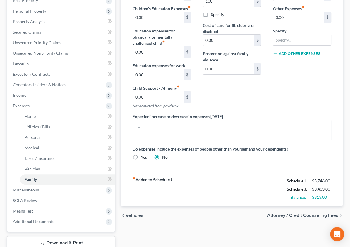
click at [141, 154] on label "Yes" at bounding box center [144, 157] width 6 height 6
click at [143, 154] on input "Yes" at bounding box center [145, 156] width 4 height 4
radio input "true"
radio input "false"
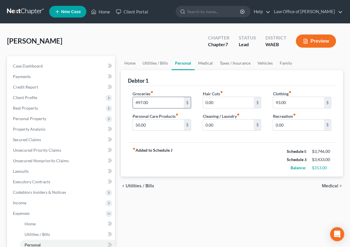
click at [133, 102] on input "497.00" at bounding box center [158, 102] width 51 height 11
type input "600"
click at [203, 123] on input "0.00" at bounding box center [228, 125] width 51 height 11
type input "50"
click at [133, 124] on input "50.00" at bounding box center [158, 125] width 51 height 11
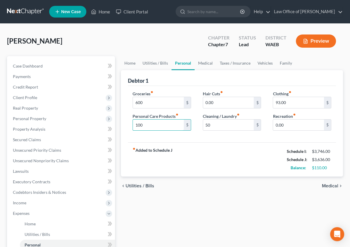
type input "100"
click at [141, 151] on strong "fiber_manual_record Added to Schedule J" at bounding box center [153, 159] width 40 height 25
click at [273, 126] on input "0.00" at bounding box center [298, 125] width 51 height 11
type input "50"
click at [328, 185] on span "Medical" at bounding box center [330, 186] width 16 height 5
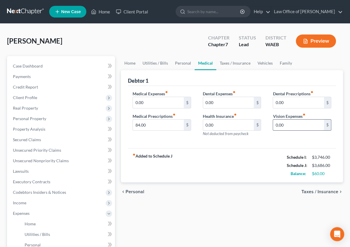
click at [273, 127] on input "0.00" at bounding box center [298, 125] width 51 height 11
type input "20"
click at [273, 99] on input "0.00" at bounding box center [298, 102] width 51 height 11
click at [226, 105] on input "0.00" at bounding box center [228, 102] width 51 height 11
click at [206, 102] on input "20" at bounding box center [228, 102] width 51 height 11
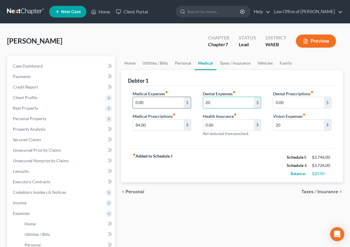
type input "20"
click at [151, 100] on input "0.00" at bounding box center [158, 102] width 51 height 11
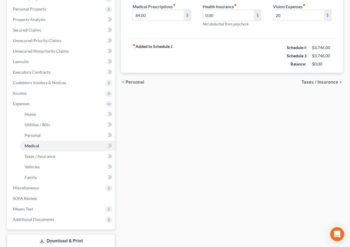
scroll to position [111, 0]
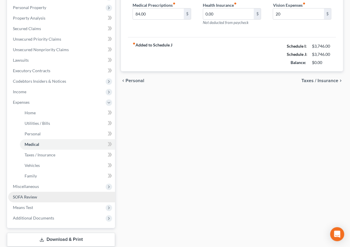
click at [18, 196] on span "SOFA Review" at bounding box center [25, 197] width 24 height 5
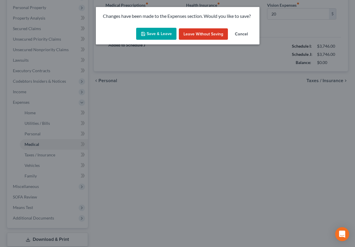
click at [161, 35] on button "Save & Leave" at bounding box center [156, 34] width 40 height 12
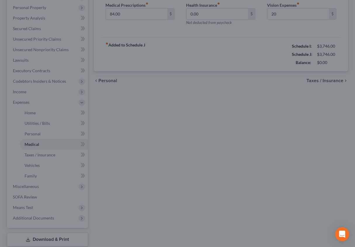
type input "20.00"
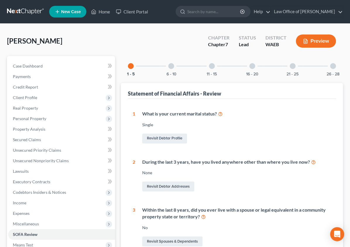
click at [161, 69] on div "6 - 10" at bounding box center [171, 66] width 20 height 20
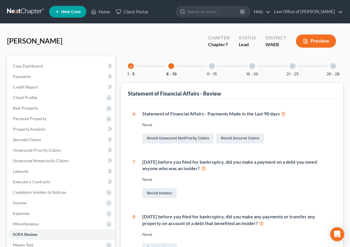
click at [202, 61] on div "11 - 15" at bounding box center [212, 66] width 20 height 20
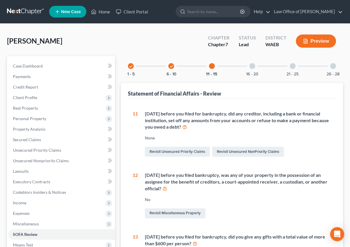
click at [249, 67] on div at bounding box center [252, 66] width 6 height 6
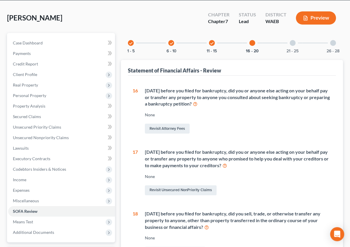
scroll to position [16, 0]
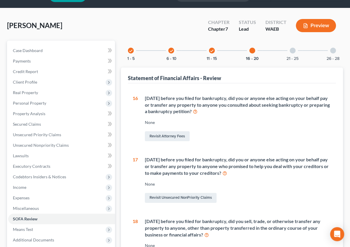
click at [283, 51] on div "21 - 25" at bounding box center [293, 51] width 20 height 20
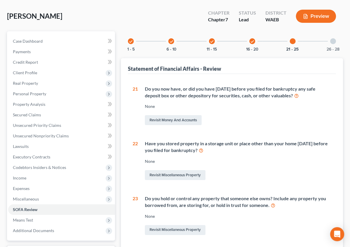
scroll to position [13, 0]
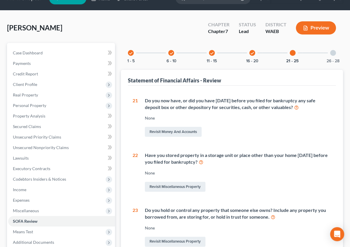
click at [334, 54] on div at bounding box center [333, 53] width 6 height 6
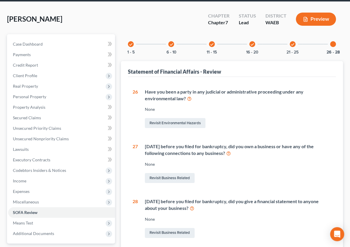
scroll to position [25, 0]
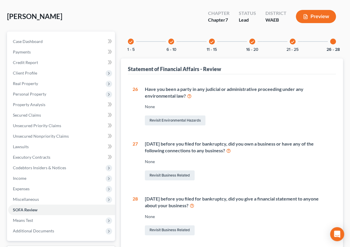
click at [334, 41] on div at bounding box center [333, 42] width 6 height 6
click at [250, 40] on icon "check" at bounding box center [252, 42] width 4 height 4
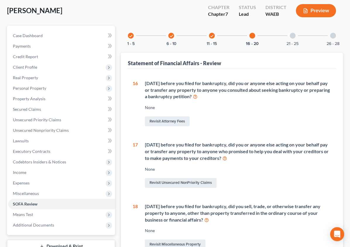
scroll to position [0, 0]
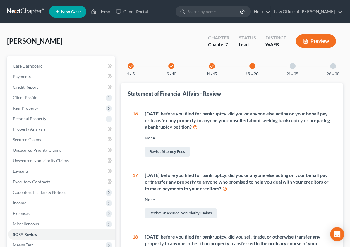
click at [249, 66] on div at bounding box center [252, 66] width 6 height 6
click at [210, 65] on icon "check" at bounding box center [212, 66] width 4 height 4
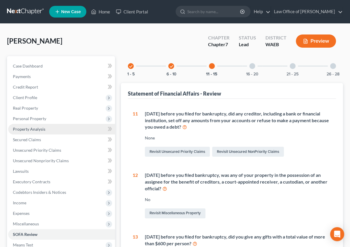
click at [37, 127] on span "Property Analysis" at bounding box center [29, 129] width 32 height 5
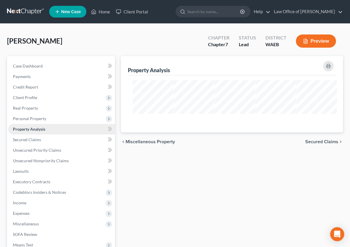
scroll to position [76, 250]
click at [31, 139] on span "Secured Claims" at bounding box center [27, 139] width 28 height 5
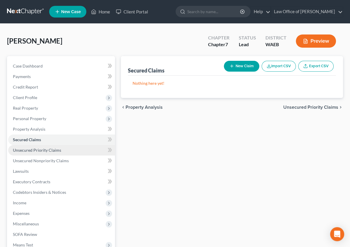
click at [27, 149] on span "Unsecured Priority Claims" at bounding box center [37, 150] width 48 height 5
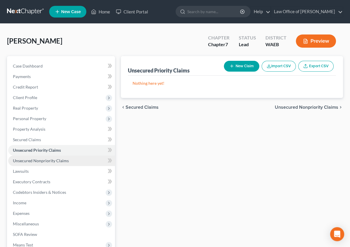
click at [28, 159] on span "Unsecured Nonpriority Claims" at bounding box center [41, 160] width 56 height 5
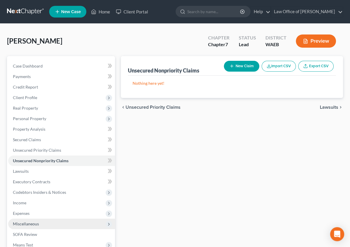
click at [32, 222] on span "Miscellaneous" at bounding box center [26, 223] width 26 height 5
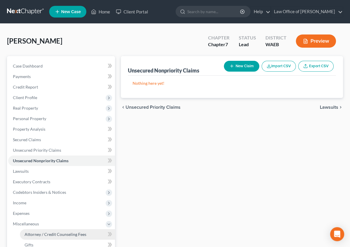
click at [45, 234] on span "Attorney / Credit Counseling Fees" at bounding box center [56, 234] width 62 height 5
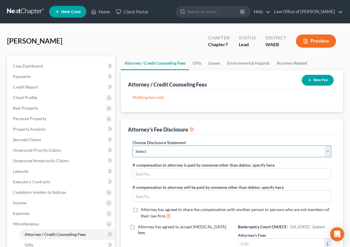
click at [140, 150] on select "Select Disclosure Statement" at bounding box center [232, 152] width 199 height 12
select select "0"
click at [133, 146] on select "Select Disclosure Statement" at bounding box center [232, 152] width 199 height 12
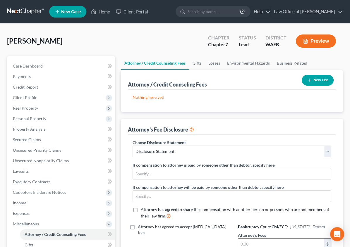
click at [268, 239] on input "text" at bounding box center [281, 244] width 86 height 11
type input "800"
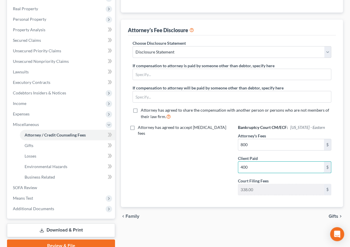
scroll to position [98, 0]
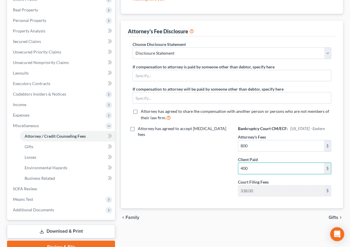
type input "400"
click at [333, 215] on span "Gifts" at bounding box center [334, 217] width 10 height 5
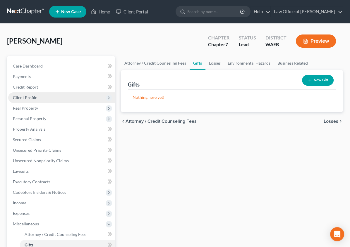
click at [30, 97] on span "Client Profile" at bounding box center [25, 97] width 24 height 5
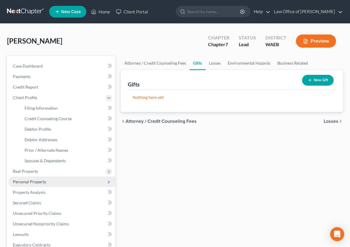
click at [34, 184] on span "Personal Property" at bounding box center [29, 181] width 33 height 5
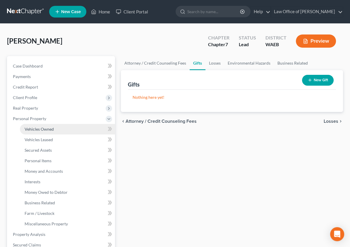
click at [39, 127] on span "Vehicles Owned" at bounding box center [39, 129] width 29 height 5
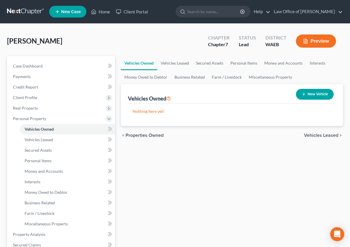
click at [308, 97] on button "New Vehicle" at bounding box center [315, 94] width 38 height 11
select select "0"
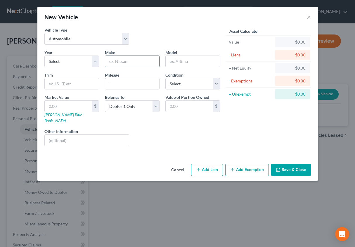
click at [120, 57] on input "text" at bounding box center [132, 61] width 54 height 11
type input "Honda"
click at [289, 164] on button "Save & Close" at bounding box center [292, 170] width 40 height 12
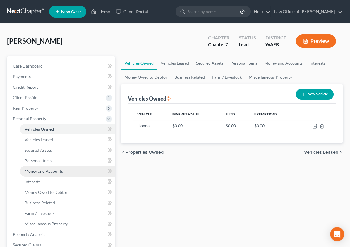
click at [54, 172] on span "Money and Accounts" at bounding box center [44, 171] width 38 height 5
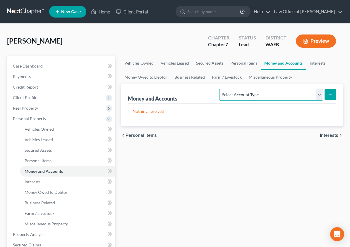
click at [303, 95] on select "Select Account Type Brokerage Cash on Hand Certificates of Deposit Checking Acc…" at bounding box center [271, 95] width 104 height 12
select select "checking"
click at [219, 89] on select "Select Account Type Brokerage Cash on Hand Certificates of Deposit Checking Acc…" at bounding box center [271, 95] width 104 height 12
click at [333, 93] on button "submit" at bounding box center [329, 94] width 11 height 11
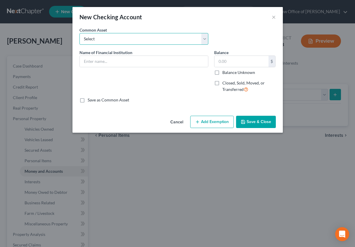
click at [185, 38] on select "Select Glacier Bank Glacier Bank Glacier Bank Glacier Bank Accorn Financial" at bounding box center [144, 39] width 129 height 12
drag, startPoint x: 143, startPoint y: 34, endPoint x: 136, endPoint y: 64, distance: 31.2
click at [136, 64] on div "Common Asset Select Glacier Bank Glacier Bank Glacier Bank Glacier Bank Accorn …" at bounding box center [178, 65] width 197 height 76
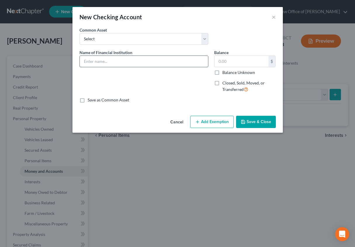
click at [136, 64] on input "text" at bounding box center [144, 61] width 128 height 11
type input "C"
type input "[PERSON_NAME] [PERSON_NAME]"
click at [217, 61] on input "text" at bounding box center [242, 61] width 54 height 11
type input "0"
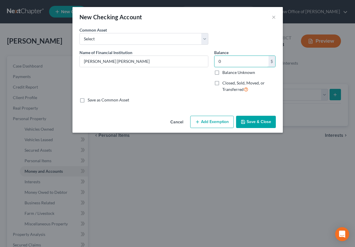
type input "0"
click at [88, 101] on label "Save as Common Asset" at bounding box center [109, 100] width 42 height 6
click at [90, 101] on input "Save as Common Asset" at bounding box center [92, 99] width 4 height 4
checkbox input "true"
click at [258, 121] on button "Save & Close" at bounding box center [256, 122] width 40 height 12
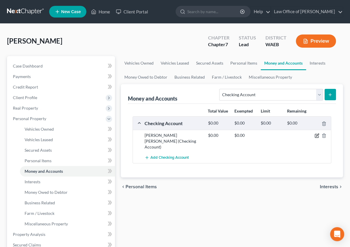
click at [315, 135] on icon "button" at bounding box center [317, 135] width 5 height 5
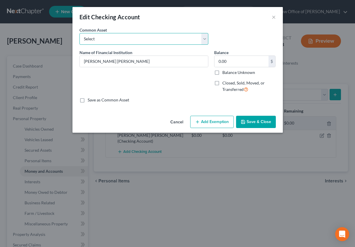
click at [158, 37] on select "Select [PERSON_NAME] [PERSON_NAME] Glacier Bank Glacier Bank Glacier Bank Glaci…" at bounding box center [144, 39] width 129 height 12
click at [80, 33] on select "Select [PERSON_NAME] [PERSON_NAME] Glacier Bank Glacier Bank Glacier Bank Glaci…" at bounding box center [144, 39] width 129 height 12
click at [223, 72] on label "Balance Unknown" at bounding box center [239, 73] width 33 height 6
click at [225, 72] on input "Balance Unknown" at bounding box center [227, 72] width 4 height 4
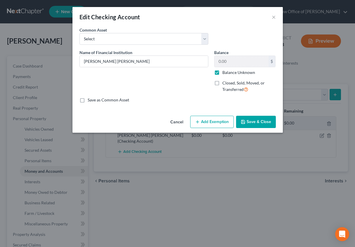
click at [223, 73] on label "Balance Unknown" at bounding box center [239, 73] width 33 height 6
click at [225, 73] on input "Balance Unknown" at bounding box center [227, 72] width 4 height 4
checkbox input "false"
click at [258, 123] on button "Save & Close" at bounding box center [256, 122] width 40 height 12
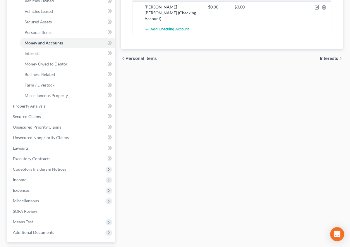
scroll to position [131, 0]
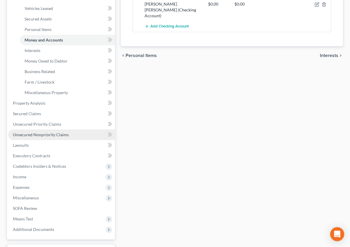
click at [51, 134] on span "Unsecured Nonpriority Claims" at bounding box center [41, 134] width 56 height 5
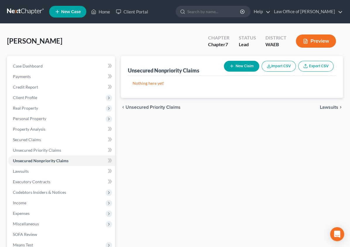
click at [243, 66] on button "New Claim" at bounding box center [241, 66] width 35 height 11
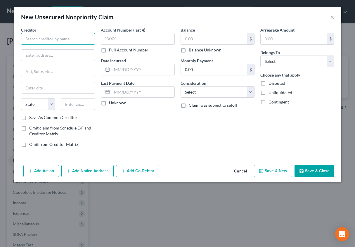
click at [83, 37] on input "text" at bounding box center [58, 39] width 74 height 12
type input "Comenity Bank/[PERSON_NAME] [PERSON_NAME]"
click at [114, 40] on input "text" at bounding box center [138, 39] width 74 height 12
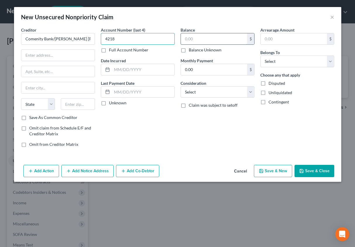
type input "4218"
click at [186, 37] on input "text" at bounding box center [214, 38] width 66 height 11
type input "614"
click at [273, 35] on input "text" at bounding box center [294, 38] width 66 height 11
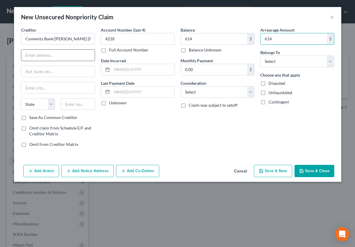
type input "614"
click at [35, 56] on input "text" at bounding box center [57, 55] width 73 height 11
type input "PO Box 182789"
click at [39, 89] on input "text" at bounding box center [57, 87] width 73 height 11
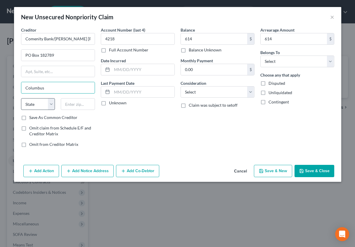
type input "Columbus"
click at [43, 107] on select "State [US_STATE] AK AR AZ CA CO CT DE DC [GEOGRAPHIC_DATA] [GEOGRAPHIC_DATA] GU…" at bounding box center [38, 104] width 34 height 12
select select "36"
click at [21, 98] on select "State [US_STATE] AK AR AZ CA CO CT DE DC [GEOGRAPHIC_DATA] [GEOGRAPHIC_DATA] GU…" at bounding box center [38, 104] width 34 height 12
click at [79, 103] on input "text" at bounding box center [78, 104] width 34 height 12
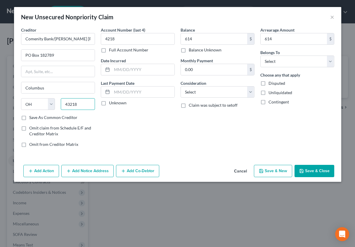
type input "43218"
click at [29, 117] on label "Save As Common Creditor" at bounding box center [53, 118] width 48 height 6
click at [32, 117] on input "Save As Common Creditor" at bounding box center [34, 117] width 4 height 4
checkbox input "true"
click at [120, 71] on input "text" at bounding box center [143, 69] width 63 height 11
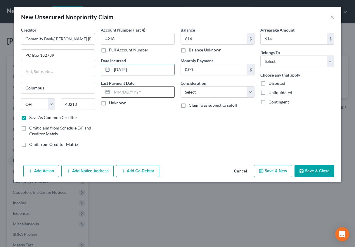
type input "[DATE]"
click at [121, 91] on input "text" at bounding box center [143, 92] width 63 height 11
type input "[DATE]"
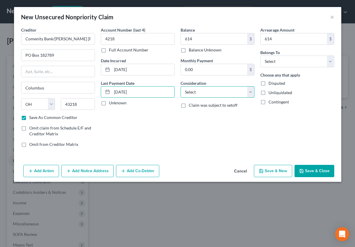
click at [187, 92] on select "Select Cable / Satellite Services Collection Agency Credit Card Debt Debt Couns…" at bounding box center [218, 92] width 74 height 12
select select "2"
click at [181, 86] on select "Select Cable / Satellite Services Collection Agency Credit Card Debt Debt Couns…" at bounding box center [218, 92] width 74 height 12
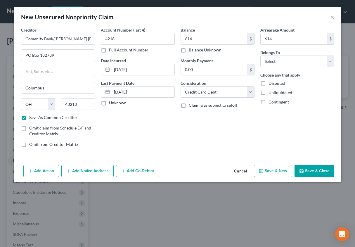
click at [277, 171] on button "Save & New" at bounding box center [273, 171] width 38 height 12
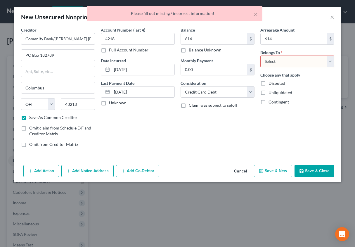
click at [276, 60] on select "Select Debtor 1 Only Debtor 2 Only Debtor 1 And Debtor 2 Only At Least One Of T…" at bounding box center [298, 62] width 74 height 12
select select "0"
click at [261, 56] on select "Select Debtor 1 Only Debtor 2 Only Debtor 1 And Debtor 2 Only At Least One Of T…" at bounding box center [298, 62] width 74 height 12
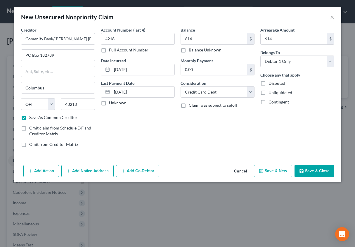
click at [278, 170] on button "Save & New" at bounding box center [273, 171] width 38 height 12
checkbox input "false"
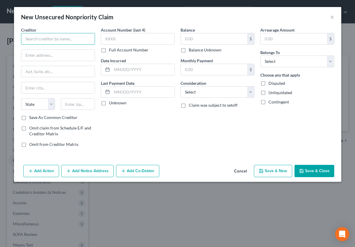
click at [36, 39] on input "text" at bounding box center [58, 39] width 74 height 12
type input "Comentiy/Trek"
click at [36, 72] on input "text" at bounding box center [57, 71] width 73 height 11
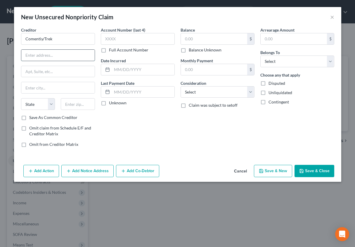
click at [35, 59] on input "text" at bounding box center [57, 55] width 73 height 11
type input "PO Box 182789"
click at [31, 88] on input "text" at bounding box center [57, 87] width 73 height 11
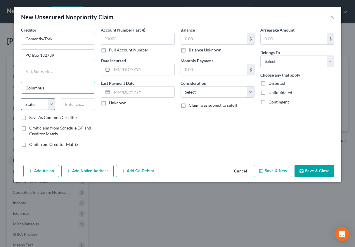
type input "Columbus"
click at [49, 103] on select "State [US_STATE] AK AR AZ CA CO CT DE DC [GEOGRAPHIC_DATA] [GEOGRAPHIC_DATA] GU…" at bounding box center [38, 104] width 34 height 12
select select "36"
click at [21, 98] on select "State [US_STATE] AK AR AZ CA CO CT DE DC [GEOGRAPHIC_DATA] [GEOGRAPHIC_DATA] GU…" at bounding box center [38, 104] width 34 height 12
click at [75, 102] on input "text" at bounding box center [78, 104] width 34 height 12
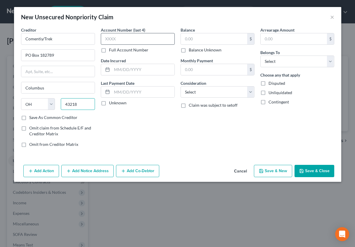
type input "43218"
click at [121, 41] on input "text" at bounding box center [138, 39] width 74 height 12
type input "8170"
click at [191, 37] on input "text" at bounding box center [214, 38] width 66 height 11
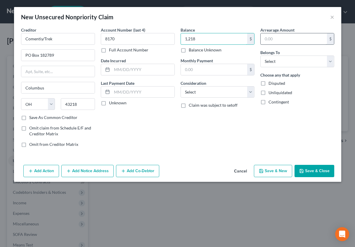
type input "1,218"
click at [262, 37] on input "text" at bounding box center [294, 38] width 66 height 11
type input "1,218"
click at [128, 71] on input "text" at bounding box center [143, 69] width 63 height 11
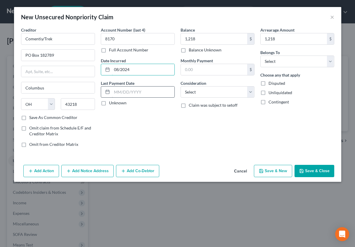
type input "08/2024"
click at [123, 91] on input "text" at bounding box center [143, 92] width 63 height 11
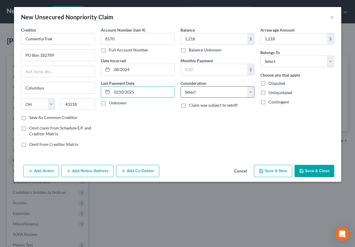
type input "0210/2025"
click at [233, 90] on select "Select Cable / Satellite Services Collection Agency Credit Card Debt Debt Couns…" at bounding box center [218, 92] width 74 height 12
select select "2"
click at [181, 86] on select "Select Cable / Satellite Services Collection Agency Credit Card Debt Debt Couns…" at bounding box center [218, 92] width 74 height 12
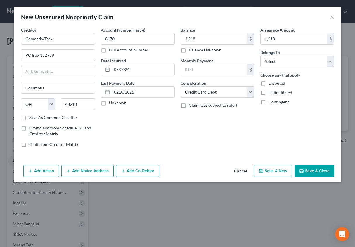
click at [272, 170] on button "Save & New" at bounding box center [273, 171] width 38 height 12
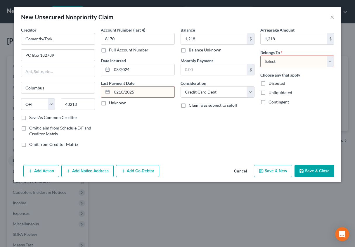
click at [120, 93] on input "0210/2025" at bounding box center [143, 92] width 63 height 11
type input "[DATE]"
click at [275, 172] on button "Save & New" at bounding box center [273, 171] width 38 height 12
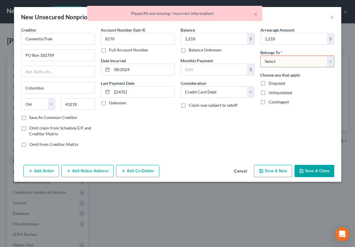
click at [283, 59] on select "Select Debtor 1 Only Debtor 2 Only Debtor 1 And Debtor 2 Only At Least One Of T…" at bounding box center [298, 62] width 74 height 12
select select "0"
click at [261, 56] on select "Select Debtor 1 Only Debtor 2 Only Debtor 1 And Debtor 2 Only At Least One Of T…" at bounding box center [298, 62] width 74 height 12
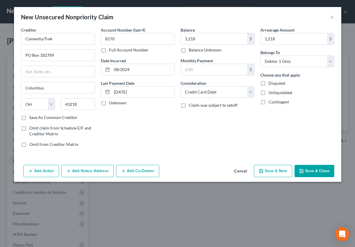
click at [277, 170] on button "Save & New" at bounding box center [273, 171] width 38 height 12
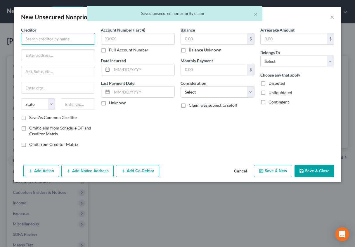
click at [55, 40] on input "text" at bounding box center [58, 39] width 74 height 12
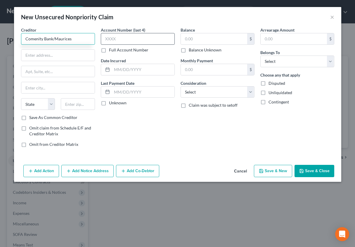
type input "Comenity Bank/Maurices"
click at [106, 34] on input "text" at bounding box center [138, 39] width 74 height 12
type input "2196"
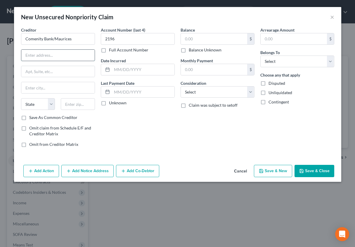
click at [40, 58] on input "text" at bounding box center [57, 55] width 73 height 11
type input "PO Box 182789"
click at [35, 87] on input "text" at bounding box center [57, 87] width 73 height 11
type input "V"
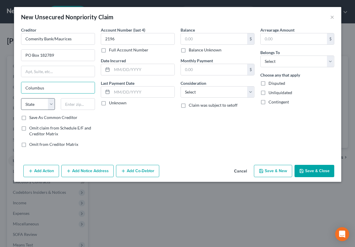
type input "Columbus"
click at [49, 102] on select "State [US_STATE] AK AR AZ CA CO CT DE DC [GEOGRAPHIC_DATA] [GEOGRAPHIC_DATA] GU…" at bounding box center [38, 104] width 34 height 12
select select "36"
click at [21, 98] on select "State [US_STATE] AK AR AZ CA CO CT DE DC [GEOGRAPHIC_DATA] [GEOGRAPHIC_DATA] GU…" at bounding box center [38, 104] width 34 height 12
click at [79, 103] on input "text" at bounding box center [78, 104] width 34 height 12
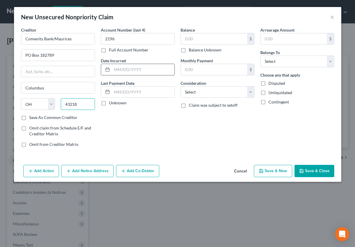
type input "43218"
click at [123, 71] on input "text" at bounding box center [143, 69] width 63 height 11
type input "08/2024"
click at [121, 93] on input "text" at bounding box center [143, 92] width 63 height 11
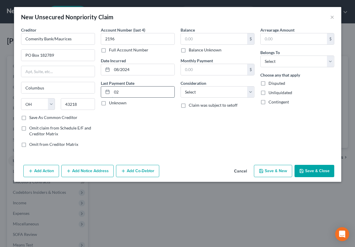
type input "0"
type input "[DATE]"
click at [270, 62] on select "Select Debtor 1 Only Debtor 2 Only Debtor 1 And Debtor 2 Only At Least One Of T…" at bounding box center [298, 62] width 74 height 12
select select "0"
click at [261, 56] on select "Select Debtor 1 Only Debtor 2 Only Debtor 1 And Debtor 2 Only At Least One Of T…" at bounding box center [298, 62] width 74 height 12
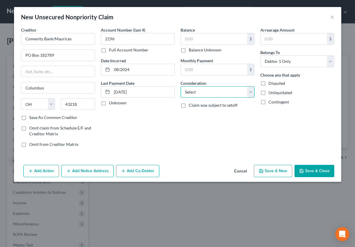
click at [226, 92] on select "Select Cable / Satellite Services Collection Agency Credit Card Debt Debt Couns…" at bounding box center [218, 92] width 74 height 12
select select "2"
click at [181, 86] on select "Select Cable / Satellite Services Collection Agency Credit Card Debt Debt Couns…" at bounding box center [218, 92] width 74 height 12
click at [188, 37] on input "text" at bounding box center [214, 38] width 66 height 11
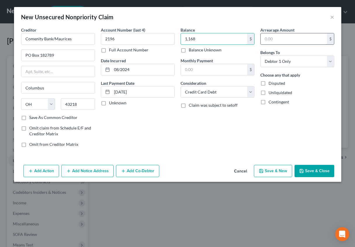
type input "1,168"
click at [267, 37] on input "text" at bounding box center [294, 38] width 66 height 11
type input "1,168"
click at [29, 116] on label "Save As Common Creditor" at bounding box center [53, 118] width 48 height 6
click at [32, 116] on input "Save As Common Creditor" at bounding box center [34, 117] width 4 height 4
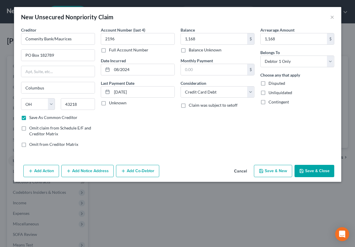
click at [276, 172] on button "Save & New" at bounding box center [273, 171] width 38 height 12
checkbox input "false"
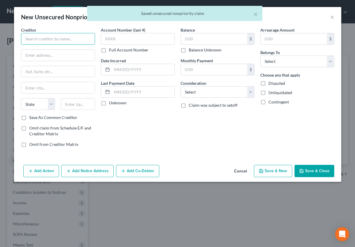
click at [45, 39] on input "text" at bounding box center [58, 39] width 74 height 12
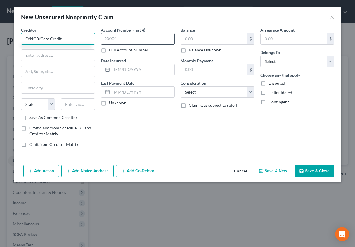
type input "SYNCB/Care Credit"
click at [102, 37] on input "text" at bounding box center [138, 39] width 74 height 12
type input "6482"
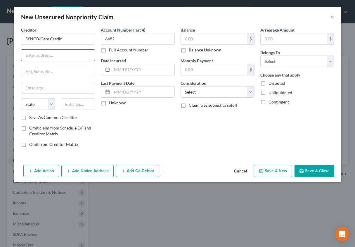
click at [59, 54] on input "text" at bounding box center [57, 55] width 73 height 11
type input "PO Box 71757"
click at [35, 92] on input "text" at bounding box center [57, 87] width 73 height 11
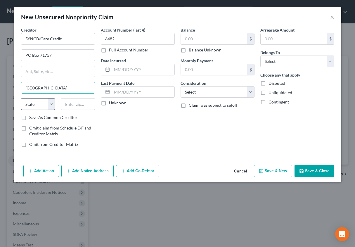
type input "[GEOGRAPHIC_DATA]"
click at [33, 103] on select "State [US_STATE] AK AR AZ CA CO CT DE DC [GEOGRAPHIC_DATA] [GEOGRAPHIC_DATA] GU…" at bounding box center [38, 104] width 34 height 12
select select "39"
click at [21, 98] on select "State [US_STATE] AK AR AZ CA CO CT DE DC [GEOGRAPHIC_DATA] [GEOGRAPHIC_DATA] GU…" at bounding box center [38, 104] width 34 height 12
click at [79, 102] on input "text" at bounding box center [78, 104] width 34 height 12
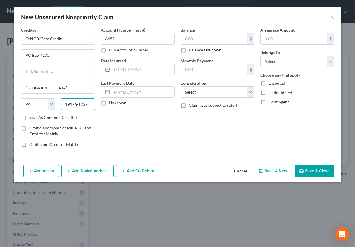
type input "19176-1757"
click at [43, 115] on label "Save As Common Creditor" at bounding box center [53, 118] width 48 height 6
click at [35, 115] on input "Save As Common Creditor" at bounding box center [34, 117] width 4 height 4
checkbox input "true"
click at [130, 69] on input "text" at bounding box center [143, 69] width 63 height 11
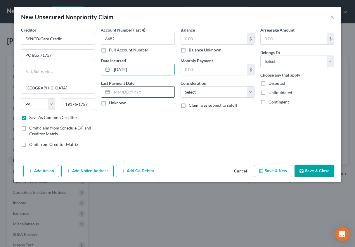
type input "[DATE]"
click at [126, 90] on input "text" at bounding box center [143, 92] width 63 height 11
type input "[DATE]"
click at [189, 40] on input "text" at bounding box center [214, 38] width 66 height 11
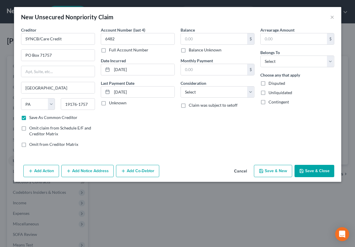
click at [189, 51] on label "Balance Unknown" at bounding box center [205, 50] width 33 height 6
click at [191, 51] on input "Balance Unknown" at bounding box center [193, 49] width 4 height 4
checkbox input "true"
type input "0.00"
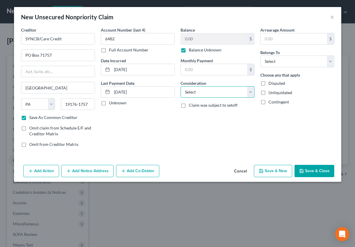
click at [194, 95] on select "Select Cable / Satellite Services Collection Agency Credit Card Debt Debt Couns…" at bounding box center [218, 92] width 74 height 12
select select "2"
click at [181, 86] on select "Select Cable / Satellite Services Collection Agency Credit Card Debt Debt Couns…" at bounding box center [218, 92] width 74 height 12
click at [276, 61] on select "Select Debtor 1 Only Debtor 2 Only Debtor 1 And Debtor 2 Only At Least One Of T…" at bounding box center [298, 62] width 74 height 12
select select "0"
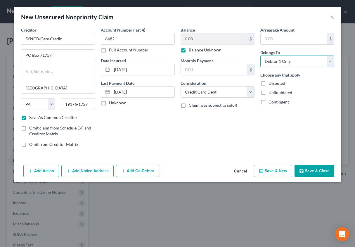
click at [261, 56] on select "Select Debtor 1 Only Debtor 2 Only Debtor 1 And Debtor 2 Only At Least One Of T…" at bounding box center [298, 62] width 74 height 12
click at [274, 174] on button "Save & New" at bounding box center [273, 171] width 38 height 12
checkbox input "false"
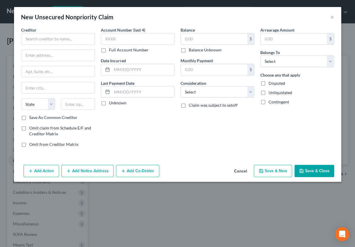
type input "0.00"
click at [47, 38] on input "text" at bounding box center [58, 39] width 74 height 12
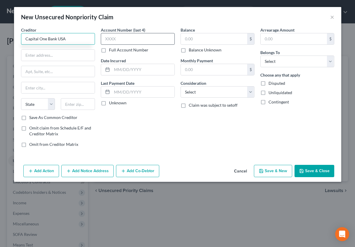
type input "Capital One Bank USA"
click at [105, 38] on input "text" at bounding box center [138, 39] width 74 height 12
type input "1641"
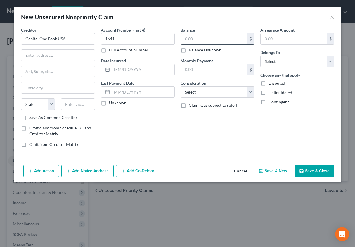
click at [188, 38] on input "text" at bounding box center [214, 38] width 66 height 11
type input "698"
click at [267, 35] on input "text" at bounding box center [294, 38] width 66 height 11
type input "698"
click at [281, 65] on select "Select Debtor 1 Only Debtor 2 Only Debtor 1 And Debtor 2 Only At Least One Of T…" at bounding box center [298, 62] width 74 height 12
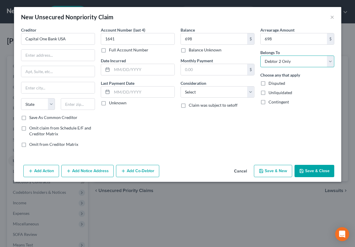
click at [261, 56] on select "Select Debtor 1 Only Debtor 2 Only Debtor 1 And Debtor 2 Only At Least One Of T…" at bounding box center [298, 62] width 74 height 12
click at [278, 62] on select "Select Debtor 1 Only Debtor 2 Only Debtor 1 And Debtor 2 Only At Least One Of T…" at bounding box center [298, 62] width 74 height 12
select select "0"
click at [261, 56] on select "Select Debtor 1 Only Debtor 2 Only Debtor 1 And Debtor 2 Only At Least One Of T…" at bounding box center [298, 62] width 74 height 12
click at [206, 68] on input "text" at bounding box center [214, 69] width 66 height 11
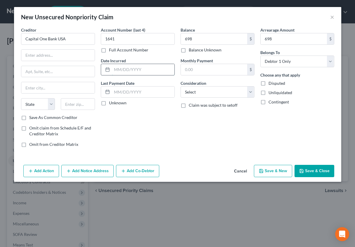
click at [133, 66] on input "text" at bounding box center [143, 69] width 63 height 11
type input "[DATE]"
click at [132, 90] on input "text" at bounding box center [143, 92] width 63 height 11
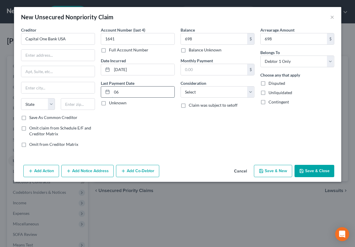
type input "0"
type input "[DATE]"
click at [205, 89] on select "Select Cable / Satellite Services Collection Agency Credit Card Debt Debt Couns…" at bounding box center [218, 92] width 74 height 12
select select "2"
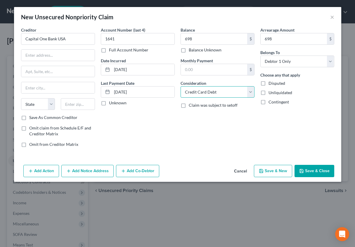
click at [181, 86] on select "Select Cable / Satellite Services Collection Agency Credit Card Debt Debt Couns…" at bounding box center [218, 92] width 74 height 12
click at [28, 54] on input "text" at bounding box center [57, 55] width 73 height 11
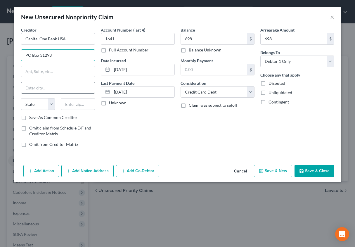
type input "PO Box 31293"
click at [34, 86] on input "text" at bounding box center [57, 87] width 73 height 11
type input "[GEOGRAPHIC_DATA]"
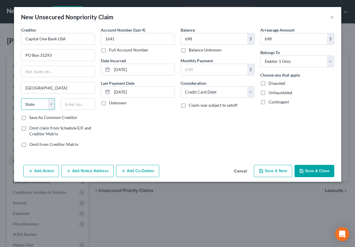
click at [34, 104] on select "State [US_STATE] AK AR AZ CA CO CT DE DC [GEOGRAPHIC_DATA] [GEOGRAPHIC_DATA] GU…" at bounding box center [38, 104] width 34 height 12
select select "46"
click at [21, 98] on select "State [US_STATE] AK AR AZ CA CO CT DE DC [GEOGRAPHIC_DATA] [GEOGRAPHIC_DATA] GU…" at bounding box center [38, 104] width 34 height 12
click at [69, 100] on input "text" at bounding box center [78, 104] width 34 height 12
type input "84131-1293"
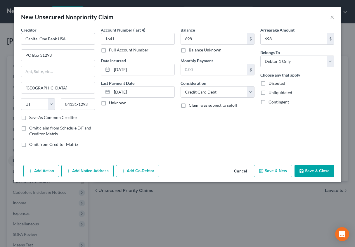
click at [43, 115] on label "Save As Common Creditor" at bounding box center [53, 118] width 48 height 6
click at [35, 115] on input "Save As Common Creditor" at bounding box center [34, 117] width 4 height 4
click at [275, 167] on button "Save & New" at bounding box center [273, 171] width 38 height 12
checkbox input "false"
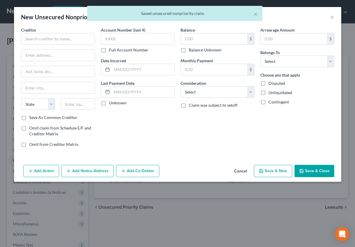
type input "698.00"
type input "0.00"
type input "698.00"
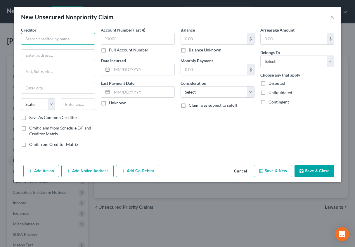
click at [53, 40] on input "text" at bounding box center [58, 39] width 74 height 12
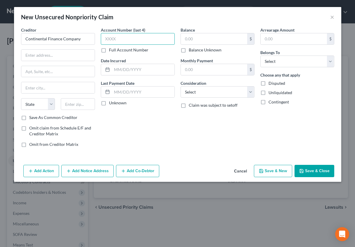
click at [105, 37] on input "text" at bounding box center [138, 39] width 74 height 12
click at [195, 55] on div "Balance $ Balance Unknown Balance Undetermined $ Balance Unknown Monthly Paymen…" at bounding box center [218, 89] width 80 height 125
click at [189, 50] on label "Balance Unknown" at bounding box center [205, 50] width 33 height 6
click at [191, 50] on input "Balance Unknown" at bounding box center [193, 49] width 4 height 4
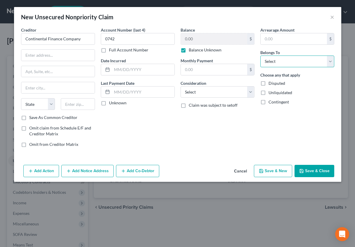
click at [276, 57] on select "Select Debtor 1 Only Debtor 2 Only Debtor 1 And Debtor 2 Only At Least One Of T…" at bounding box center [298, 62] width 74 height 12
click at [261, 56] on select "Select Debtor 1 Only Debtor 2 Only Debtor 1 And Debtor 2 Only At Least One Of T…" at bounding box center [298, 62] width 74 height 12
click at [189, 90] on select "Select Cable / Satellite Services Collection Agency Credit Card Debt Debt Couns…" at bounding box center [218, 92] width 74 height 12
click at [181, 86] on select "Select Cable / Satellite Services Collection Agency Credit Card Debt Debt Couns…" at bounding box center [218, 92] width 74 height 12
click at [119, 68] on input "text" at bounding box center [143, 69] width 63 height 11
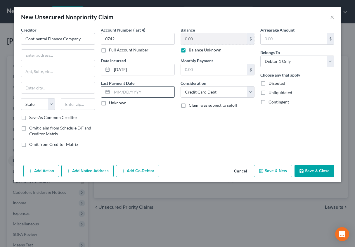
click at [117, 90] on input "text" at bounding box center [143, 92] width 63 height 11
click at [28, 56] on input "text" at bounding box center [57, 55] width 73 height 11
click at [26, 67] on input "text" at bounding box center [57, 71] width 73 height 11
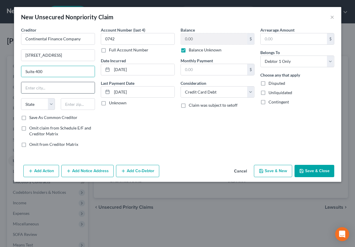
click at [28, 86] on input "text" at bounding box center [57, 87] width 73 height 11
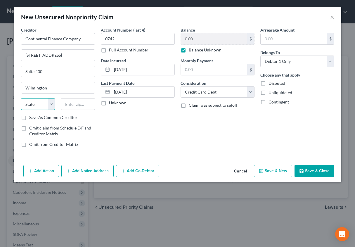
click at [33, 99] on select "State [US_STATE] AK AR AZ CA CO CT DE DC [GEOGRAPHIC_DATA] [GEOGRAPHIC_DATA] GU…" at bounding box center [38, 104] width 34 height 12
click at [21, 98] on select "State [US_STATE] AK AR AZ CA CO CT DE DC [GEOGRAPHIC_DATA] [GEOGRAPHIC_DATA] GU…" at bounding box center [38, 104] width 34 height 12
click at [30, 113] on div "State [US_STATE] AK AR AZ CA CO CT DE DC [GEOGRAPHIC_DATA] [GEOGRAPHIC_DATA] GU…" at bounding box center [58, 106] width 80 height 16
click at [41, 117] on label "Save As Common Creditor" at bounding box center [53, 118] width 48 height 6
click at [35, 117] on input "Save As Common Creditor" at bounding box center [34, 117] width 4 height 4
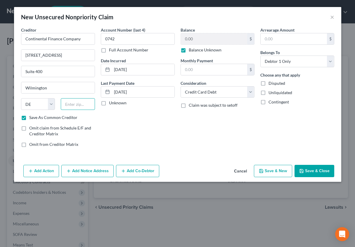
click at [71, 104] on input "text" at bounding box center [78, 104] width 34 height 12
click at [322, 168] on button "Save & Close" at bounding box center [315, 171] width 40 height 12
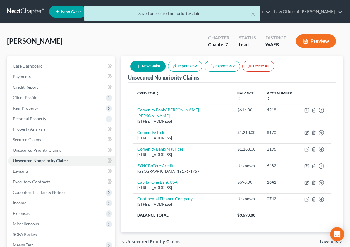
click at [141, 68] on icon "button" at bounding box center [138, 66] width 5 height 5
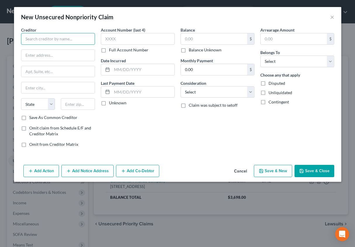
click at [45, 35] on input "text" at bounding box center [58, 39] width 74 height 12
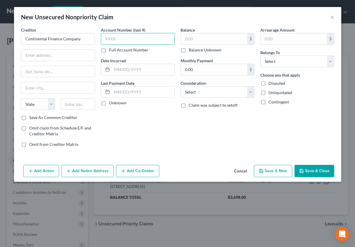
click at [109, 38] on input "text" at bounding box center [138, 39] width 74 height 12
click at [189, 50] on label "Balance Unknown" at bounding box center [205, 50] width 33 height 6
click at [191, 50] on input "Balance Unknown" at bounding box center [193, 49] width 4 height 4
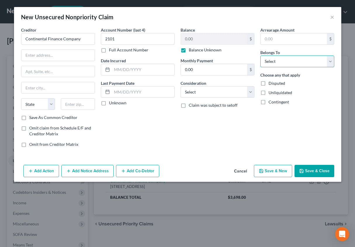
click at [290, 58] on select "Select Debtor 1 Only Debtor 2 Only Debtor 1 And Debtor 2 Only At Least One Of T…" at bounding box center [298, 62] width 74 height 12
click at [261, 56] on select "Select Debtor 1 Only Debtor 2 Only Debtor 1 And Debtor 2 Only At Least One Of T…" at bounding box center [298, 62] width 74 height 12
click at [217, 94] on select "Select Cable / Satellite Services Collection Agency Credit Card Debt Debt Couns…" at bounding box center [218, 92] width 74 height 12
click at [181, 86] on select "Select Cable / Satellite Services Collection Agency Credit Card Debt Debt Couns…" at bounding box center [218, 92] width 74 height 12
click at [121, 67] on input "text" at bounding box center [143, 69] width 63 height 11
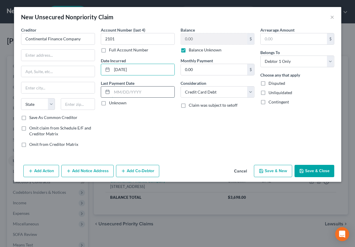
click at [121, 88] on input "text" at bounding box center [143, 92] width 63 height 11
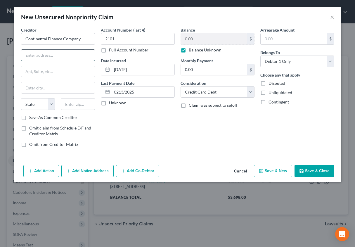
click at [37, 58] on input "text" at bounding box center [57, 55] width 73 height 11
click at [42, 118] on label "Save As Common Creditor" at bounding box center [53, 118] width 48 height 6
click at [35, 118] on input "Save As Common Creditor" at bounding box center [34, 117] width 4 height 4
click at [275, 167] on button "Save & New" at bounding box center [273, 171] width 38 height 12
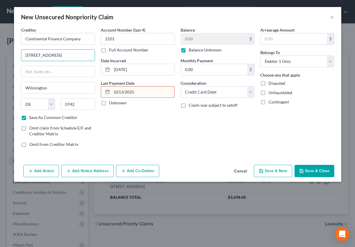
click at [118, 91] on input "0213/2025" at bounding box center [143, 92] width 63 height 11
click at [309, 170] on button "Save & Close" at bounding box center [315, 171] width 40 height 12
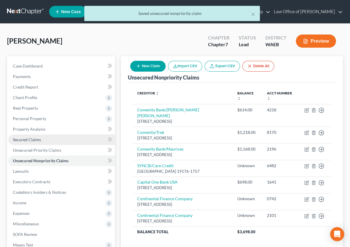
click at [34, 140] on span "Secured Claims" at bounding box center [27, 139] width 28 height 5
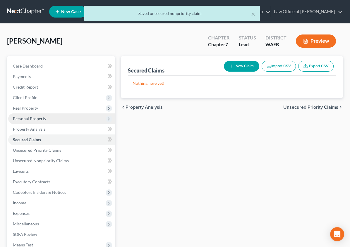
click at [32, 120] on span "Personal Property" at bounding box center [29, 118] width 33 height 5
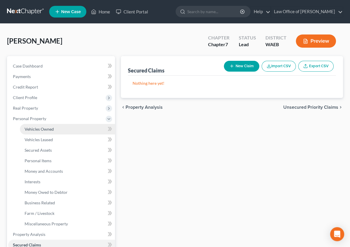
click at [32, 131] on link "Vehicles Owned" at bounding box center [67, 129] width 95 height 11
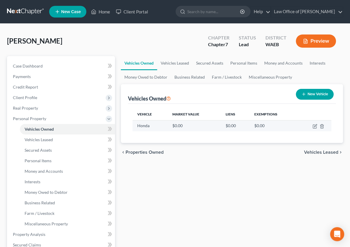
click at [317, 129] on td at bounding box center [314, 125] width 34 height 11
click at [314, 126] on icon "button" at bounding box center [315, 125] width 3 height 3
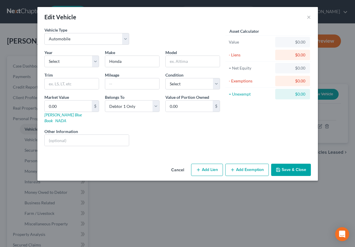
click at [205, 164] on button "Add Lien" at bounding box center [207, 170] width 32 height 12
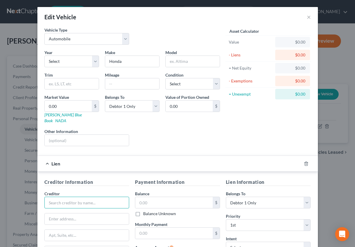
click at [73, 197] on input "text" at bounding box center [86, 203] width 85 height 12
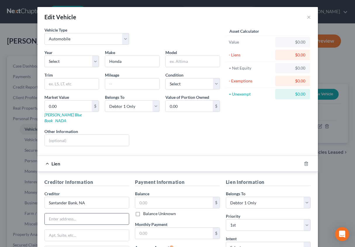
click at [62, 214] on input "text" at bounding box center [87, 219] width 85 height 11
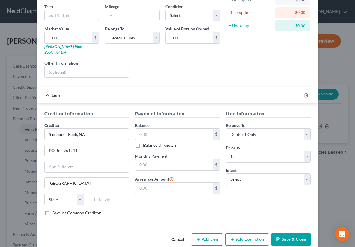
scroll to position [70, 0]
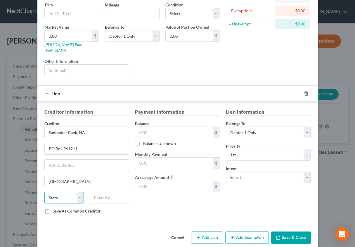
click at [70, 192] on select "State [US_STATE] AK AR AZ CA CO CT DE DC [GEOGRAPHIC_DATA] [GEOGRAPHIC_DATA] GU…" at bounding box center [63, 198] width 39 height 12
click at [44, 192] on select "State [US_STATE] AK AR AZ CA CO CT DE DC [GEOGRAPHIC_DATA] [GEOGRAPHIC_DATA] GU…" at bounding box center [63, 198] width 39 height 12
click at [53, 208] on label "Save As Common Creditor" at bounding box center [77, 211] width 48 height 6
click at [55, 208] on input "Save As Common Creditor" at bounding box center [57, 210] width 4 height 4
click at [101, 192] on input "text" at bounding box center [109, 198] width 39 height 12
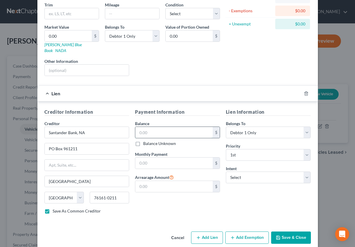
click at [172, 127] on input "text" at bounding box center [174, 132] width 78 height 11
click at [157, 158] on input "text" at bounding box center [174, 163] width 78 height 11
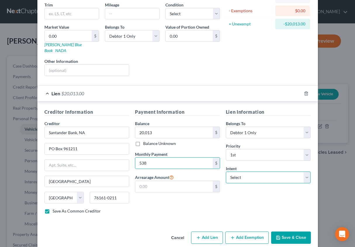
click at [250, 172] on select "Select Surrender Redeem Reaffirm Avoid Other" at bounding box center [268, 178] width 85 height 12
click at [226, 172] on select "Select Surrender Redeem Reaffirm Avoid Other" at bounding box center [268, 178] width 85 height 12
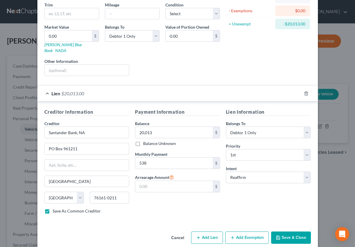
click at [248, 232] on button "Add Exemption" at bounding box center [248, 238] width 44 height 12
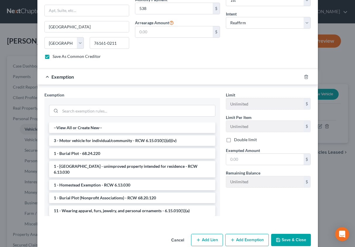
scroll to position [226, 0]
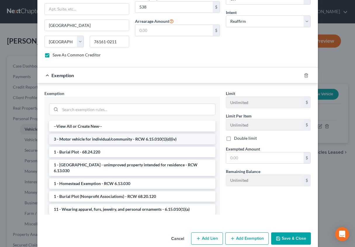
click at [136, 134] on li "3 - Motor vehicle for individual/community - RCW 6.15.010(1)(d)(iv)" at bounding box center [132, 139] width 166 height 11
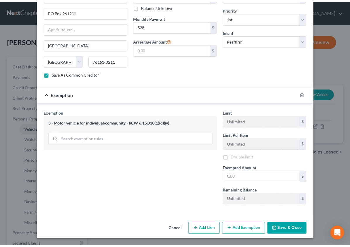
scroll to position [207, 0]
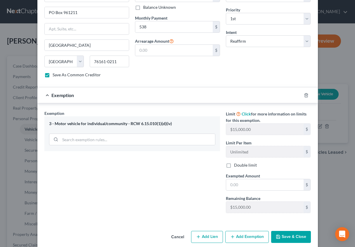
click at [290, 231] on button "Save & Close" at bounding box center [292, 237] width 40 height 12
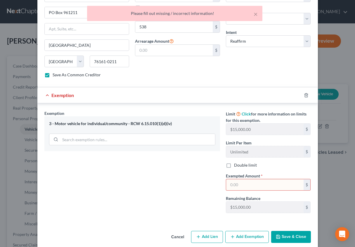
click at [262, 179] on input "text" at bounding box center [265, 184] width 78 height 11
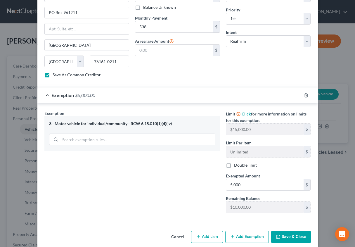
click at [281, 231] on button "Save & Close" at bounding box center [292, 237] width 40 height 12
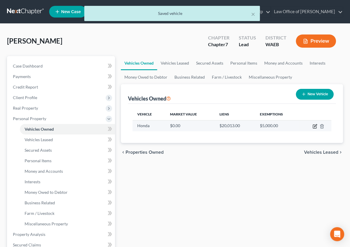
click at [314, 128] on icon "button" at bounding box center [315, 127] width 4 height 4
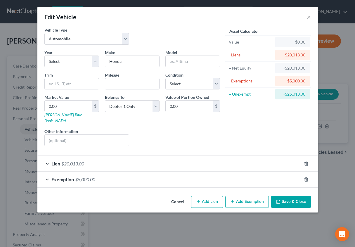
click at [288, 196] on button "Save & Close" at bounding box center [292, 202] width 40 height 12
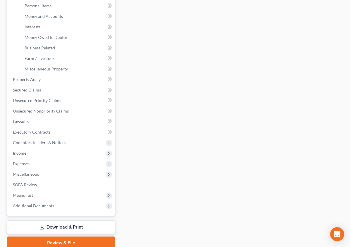
scroll to position [162, 0]
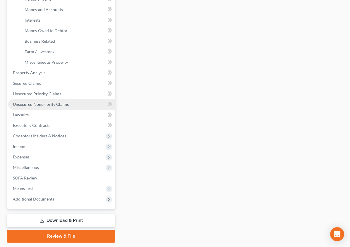
click at [43, 102] on span "Unsecured Nonpriority Claims" at bounding box center [41, 104] width 56 height 5
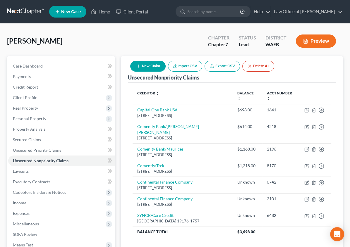
click at [166, 64] on button "New Claim" at bounding box center [147, 66] width 35 height 11
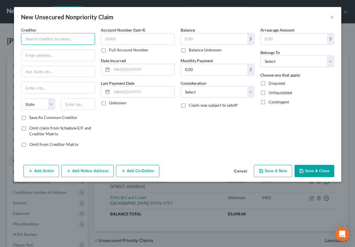
click at [67, 36] on input "text" at bounding box center [58, 39] width 74 height 12
click at [111, 37] on input "text" at bounding box center [138, 39] width 74 height 12
click at [186, 38] on input "text" at bounding box center [214, 38] width 66 height 11
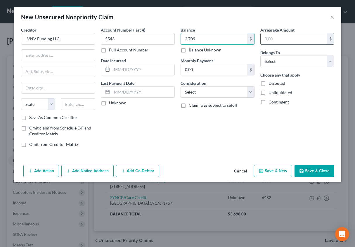
click at [263, 35] on input "text" at bounding box center [294, 38] width 66 height 11
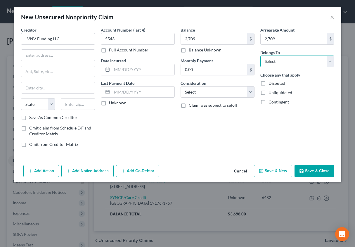
click at [288, 59] on select "Select Debtor 1 Only Debtor 2 Only Debtor 1 And Debtor 2 Only At Least One Of T…" at bounding box center [298, 62] width 74 height 12
click at [261, 56] on select "Select Debtor 1 Only Debtor 2 Only Debtor 1 And Debtor 2 Only At Least One Of T…" at bounding box center [298, 62] width 74 height 12
click at [200, 93] on select "Select Cable / Satellite Services Collection Agency Credit Card Debt Debt Couns…" at bounding box center [218, 92] width 74 height 12
click at [181, 86] on select "Select Cable / Satellite Services Collection Agency Credit Card Debt Debt Couns…" at bounding box center [218, 92] width 74 height 12
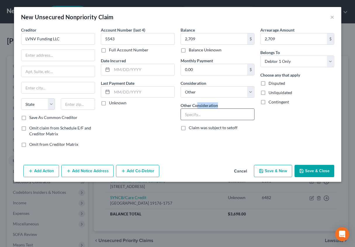
drag, startPoint x: 198, startPoint y: 107, endPoint x: 200, endPoint y: 114, distance: 8.3
click at [200, 114] on div "Other Consideration" at bounding box center [218, 111] width 74 height 18
click at [200, 114] on input "text" at bounding box center [217, 114] width 73 height 11
click at [118, 70] on input "text" at bounding box center [143, 69] width 63 height 11
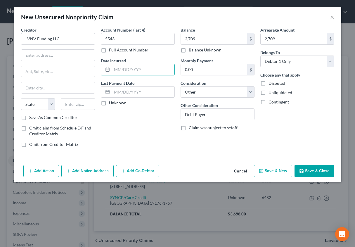
click at [165, 51] on div "Full Account Number" at bounding box center [138, 50] width 74 height 6
click at [109, 105] on label "Unknown" at bounding box center [118, 103] width 18 height 6
click at [111, 104] on input "Unknown" at bounding box center [113, 102] width 4 height 4
click at [65, 118] on label "Save As Common Creditor" at bounding box center [53, 118] width 48 height 6
click at [35, 118] on input "Save As Common Creditor" at bounding box center [34, 117] width 4 height 4
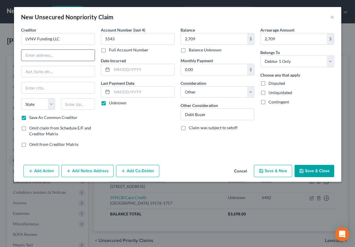
click at [34, 57] on input "text" at bounding box center [57, 55] width 73 height 11
click at [31, 69] on input "text" at bounding box center [57, 71] width 73 height 11
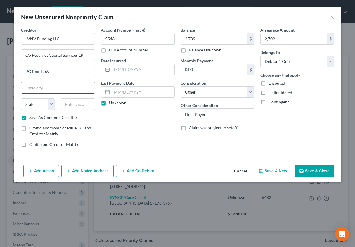
click at [33, 86] on input "text" at bounding box center [57, 87] width 73 height 11
click at [30, 103] on select "State [US_STATE] AK AR AZ CA CO CT DE DC [GEOGRAPHIC_DATA] [GEOGRAPHIC_DATA] GU…" at bounding box center [38, 104] width 34 height 12
click at [21, 98] on select "State [US_STATE] AK AR AZ CA CO CT DE DC [GEOGRAPHIC_DATA] [GEOGRAPHIC_DATA] GU…" at bounding box center [38, 104] width 34 height 12
click at [85, 105] on input "text" at bounding box center [78, 104] width 34 height 12
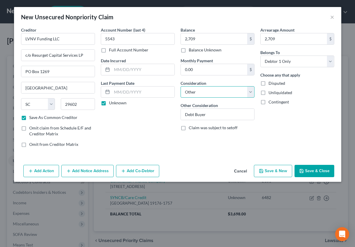
click at [214, 90] on select "Select Cable / Satellite Services Collection Agency Credit Card Debt Debt Couns…" at bounding box center [218, 92] width 74 height 12
click at [316, 168] on button "Save & Close" at bounding box center [315, 171] width 40 height 12
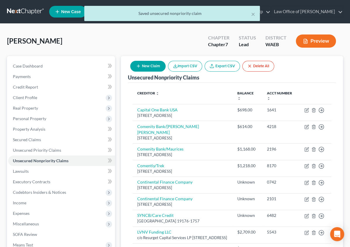
click at [166, 62] on button "New Claim" at bounding box center [147, 66] width 35 height 11
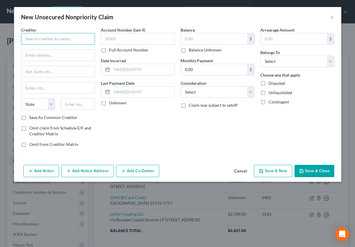
click at [71, 38] on input "text" at bounding box center [58, 39] width 74 height 12
click at [110, 36] on input "text" at bounding box center [138, 39] width 74 height 12
click at [200, 39] on input "text" at bounding box center [214, 38] width 66 height 11
click at [267, 38] on input "text" at bounding box center [294, 38] width 66 height 11
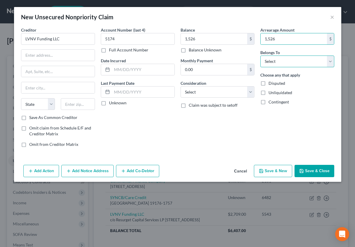
click at [278, 60] on select "Select Debtor 1 Only Debtor 2 Only Debtor 1 And Debtor 2 Only At Least One Of T…" at bounding box center [298, 62] width 74 height 12
click at [261, 56] on select "Select Debtor 1 Only Debtor 2 Only Debtor 1 And Debtor 2 Only At Least One Of T…" at bounding box center [298, 62] width 74 height 12
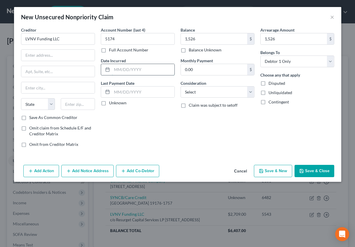
click at [116, 66] on input "text" at bounding box center [143, 69] width 63 height 11
click at [109, 103] on label "Unknown" at bounding box center [118, 103] width 18 height 6
click at [111, 103] on input "Unknown" at bounding box center [113, 102] width 4 height 4
click at [198, 95] on select "Select Cable / Satellite Services Collection Agency Credit Card Debt Debt Couns…" at bounding box center [218, 92] width 74 height 12
click at [181, 86] on select "Select Cable / Satellite Services Collection Agency Credit Card Debt Debt Couns…" at bounding box center [218, 92] width 74 height 12
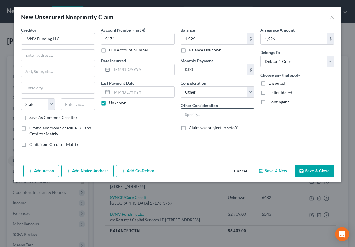
click at [196, 115] on input "text" at bounding box center [217, 114] width 73 height 11
click at [34, 57] on input "text" at bounding box center [57, 55] width 73 height 11
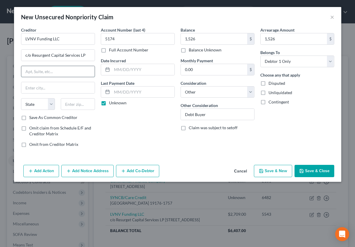
click at [25, 72] on input "text" at bounding box center [57, 71] width 73 height 11
click at [41, 119] on label "Save As Common Creditor" at bounding box center [53, 118] width 48 height 6
click at [35, 118] on input "Save As Common Creditor" at bounding box center [34, 117] width 4 height 4
click at [274, 169] on button "Save & New" at bounding box center [273, 171] width 38 height 12
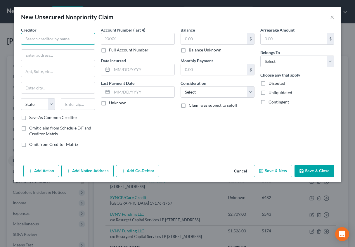
click at [56, 42] on input "text" at bounding box center [58, 39] width 74 height 12
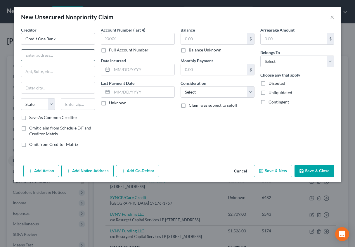
click at [50, 57] on input "text" at bounding box center [57, 55] width 73 height 11
click at [49, 89] on input "text" at bounding box center [57, 87] width 73 height 11
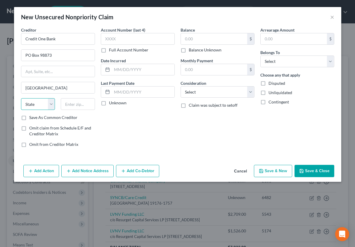
click at [51, 103] on select "State [US_STATE] AK AR AZ CA CO CT DE DC [GEOGRAPHIC_DATA] [GEOGRAPHIC_DATA] GU…" at bounding box center [38, 104] width 34 height 12
click at [21, 98] on select "State [US_STATE] AK AR AZ CA CO CT DE DC [GEOGRAPHIC_DATA] [GEOGRAPHIC_DATA] GU…" at bounding box center [38, 104] width 34 height 12
click at [83, 94] on div "Creditor * Credit One Bank PO Box 98873 [GEOGRAPHIC_DATA] [US_STATE][GEOGRAPHIC…" at bounding box center [58, 71] width 74 height 88
click at [82, 105] on input "text" at bounding box center [78, 104] width 34 height 12
click at [112, 41] on input "text" at bounding box center [138, 39] width 74 height 12
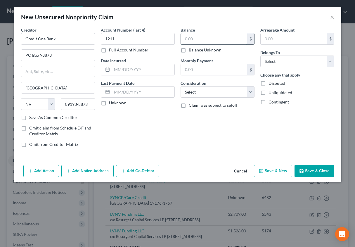
click at [186, 39] on input "text" at bounding box center [214, 38] width 66 height 11
click at [261, 38] on input "text" at bounding box center [294, 38] width 66 height 11
click at [290, 59] on select "Select Debtor 1 Only Debtor 2 Only Debtor 1 And Debtor 2 Only At Least One Of T…" at bounding box center [298, 62] width 74 height 12
click at [261, 56] on select "Select Debtor 1 Only Debtor 2 Only Debtor 1 And Debtor 2 Only At Least One Of T…" at bounding box center [298, 62] width 74 height 12
click at [208, 97] on select "Select Cable / Satellite Services Collection Agency Credit Card Debt Debt Couns…" at bounding box center [218, 92] width 74 height 12
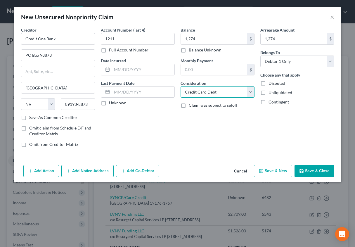
click at [181, 86] on select "Select Cable / Satellite Services Collection Agency Credit Card Debt Debt Couns…" at bounding box center [218, 92] width 74 height 12
click at [126, 71] on input "text" at bounding box center [143, 69] width 63 height 11
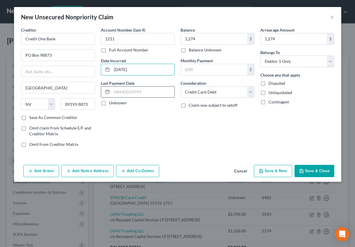
click at [128, 92] on input "text" at bounding box center [143, 92] width 63 height 11
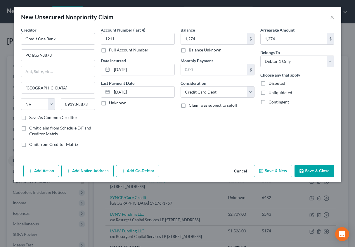
click at [67, 115] on label "Save As Common Creditor" at bounding box center [53, 118] width 48 height 6
click at [35, 115] on input "Save As Common Creditor" at bounding box center [34, 117] width 4 height 4
click at [284, 167] on button "Save & New" at bounding box center [273, 171] width 38 height 12
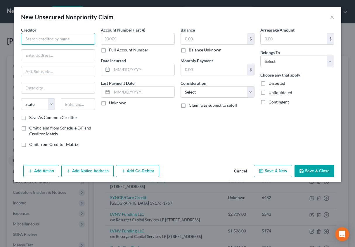
click at [43, 43] on input "text" at bounding box center [58, 39] width 74 height 12
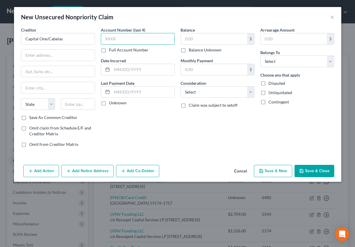
click at [104, 36] on input "text" at bounding box center [138, 39] width 74 height 12
click at [185, 35] on input "text" at bounding box center [214, 38] width 66 height 11
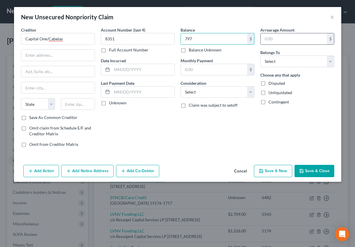
click at [262, 39] on input "text" at bounding box center [294, 38] width 66 height 11
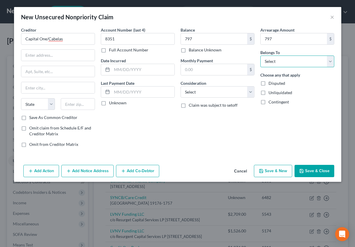
click at [275, 57] on select "Select Debtor 1 Only Debtor 2 Only Debtor 1 And Debtor 2 Only At Least One Of T…" at bounding box center [298, 62] width 74 height 12
click at [261, 56] on select "Select Debtor 1 Only Debtor 2 Only Debtor 1 And Debtor 2 Only At Least One Of T…" at bounding box center [298, 62] width 74 height 12
click at [214, 70] on input "text" at bounding box center [214, 69] width 66 height 11
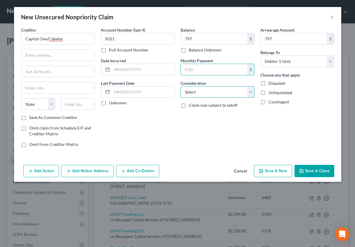
click at [181, 92] on select "Select Cable / Satellite Services Collection Agency Credit Card Debt Debt Couns…" at bounding box center [218, 92] width 74 height 12
click at [181, 86] on select "Select Cable / Satellite Services Collection Agency Credit Card Debt Debt Couns…" at bounding box center [218, 92] width 74 height 12
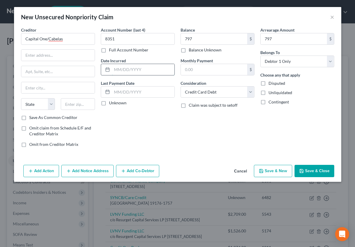
click at [118, 67] on input "text" at bounding box center [143, 69] width 63 height 11
click at [127, 90] on input "text" at bounding box center [143, 92] width 63 height 11
click at [121, 102] on label "Unknown" at bounding box center [118, 103] width 18 height 6
click at [115, 102] on input "Unknown" at bounding box center [113, 102] width 4 height 4
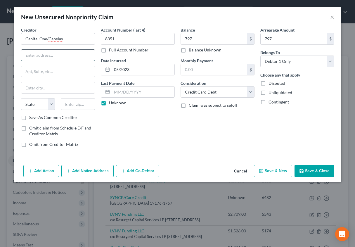
click at [29, 52] on input "text" at bounding box center [57, 55] width 73 height 11
click at [30, 85] on input "text" at bounding box center [57, 87] width 73 height 11
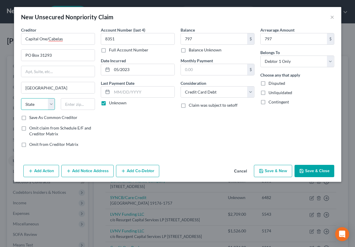
click at [39, 102] on select "State [US_STATE] AK AR AZ CA CO CT DE DC [GEOGRAPHIC_DATA] [GEOGRAPHIC_DATA] GU…" at bounding box center [38, 104] width 34 height 12
click at [21, 98] on select "State [US_STATE] AK AR AZ CA CO CT DE DC [GEOGRAPHIC_DATA] [GEOGRAPHIC_DATA] GU…" at bounding box center [38, 104] width 34 height 12
click at [77, 102] on input "text" at bounding box center [78, 104] width 34 height 12
click at [63, 115] on label "Save As Common Creditor" at bounding box center [53, 118] width 48 height 6
click at [35, 115] on input "Save As Common Creditor" at bounding box center [34, 117] width 4 height 4
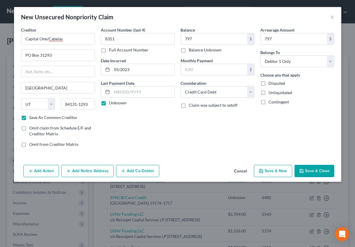
click at [265, 168] on button "Save & New" at bounding box center [273, 171] width 38 height 12
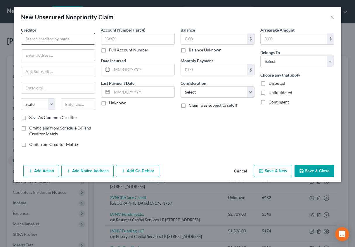
drag, startPoint x: 39, startPoint y: 45, endPoint x: 42, endPoint y: 37, distance: 8.5
click at [42, 37] on div "Creditor * State [US_STATE] AK AR AZ CA CO [GEOGRAPHIC_DATA] DE DC [GEOGRAPHIC_…" at bounding box center [58, 71] width 74 height 88
click at [42, 37] on input "text" at bounding box center [58, 39] width 74 height 12
click at [115, 37] on input "text" at bounding box center [138, 39] width 74 height 12
click at [188, 37] on input "text" at bounding box center [214, 38] width 66 height 11
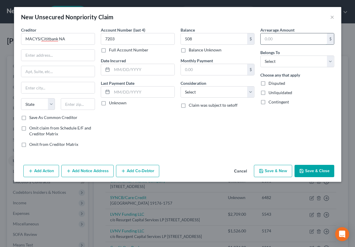
click at [270, 33] on input "text" at bounding box center [294, 38] width 66 height 11
click at [288, 61] on select "Select Debtor 1 Only Debtor 2 Only Debtor 1 And Debtor 2 Only At Least One Of T…" at bounding box center [298, 62] width 74 height 12
click at [261, 56] on select "Select Debtor 1 Only Debtor 2 Only Debtor 1 And Debtor 2 Only At Least One Of T…" at bounding box center [298, 62] width 74 height 12
click at [214, 91] on select "Select Cable / Satellite Services Collection Agency Credit Card Debt Debt Couns…" at bounding box center [218, 92] width 74 height 12
click at [181, 86] on select "Select Cable / Satellite Services Collection Agency Credit Card Debt Debt Couns…" at bounding box center [218, 92] width 74 height 12
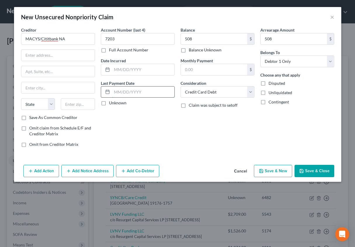
click at [126, 93] on input "text" at bounding box center [143, 92] width 63 height 11
click at [118, 101] on label "Unknown" at bounding box center [118, 103] width 18 height 6
click at [115, 101] on input "Unknown" at bounding box center [113, 102] width 4 height 4
click at [117, 68] on input "text" at bounding box center [143, 69] width 63 height 11
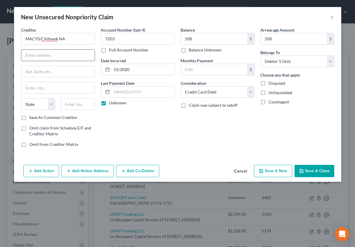
click at [30, 54] on input "text" at bounding box center [57, 55] width 73 height 11
click at [55, 85] on input "text" at bounding box center [57, 87] width 73 height 11
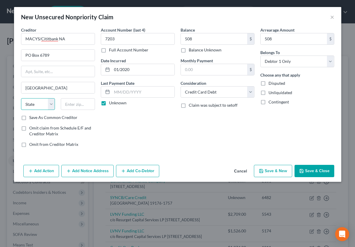
click at [35, 104] on select "State [US_STATE] AK AR AZ CA CO CT DE DC [GEOGRAPHIC_DATA] [GEOGRAPHIC_DATA] GU…" at bounding box center [38, 104] width 34 height 12
click at [91, 102] on input "text" at bounding box center [78, 104] width 34 height 12
click at [132, 70] on input "01/2020" at bounding box center [143, 69] width 63 height 11
click at [79, 117] on div "Save As Common Creditor" at bounding box center [58, 118] width 74 height 6
click at [71, 117] on label "Save As Common Creditor" at bounding box center [53, 118] width 48 height 6
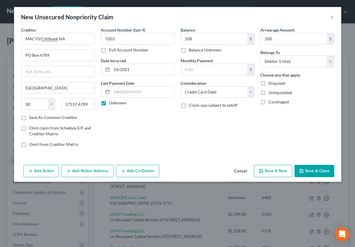
click at [35, 117] on input "Save As Common Creditor" at bounding box center [34, 117] width 4 height 4
click at [279, 169] on button "Save & New" at bounding box center [273, 171] width 38 height 12
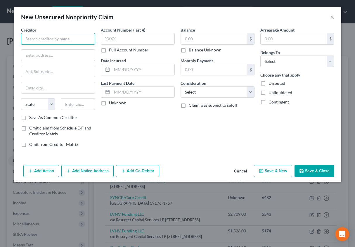
click at [52, 37] on input "text" at bounding box center [58, 39] width 74 height 12
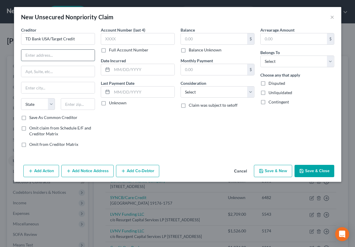
click at [53, 51] on input "text" at bounding box center [57, 55] width 73 height 11
click at [49, 87] on input "text" at bounding box center [57, 87] width 73 height 11
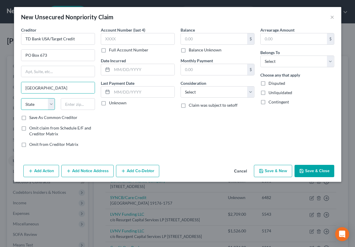
click at [49, 100] on select "State [US_STATE] AK AR AZ CA CO CT DE DC [GEOGRAPHIC_DATA] [GEOGRAPHIC_DATA] GU…" at bounding box center [38, 104] width 34 height 12
click at [21, 98] on select "State [US_STATE] AK AR AZ CA CO CT DE DC [GEOGRAPHIC_DATA] [GEOGRAPHIC_DATA] GU…" at bounding box center [38, 104] width 34 height 12
click at [70, 100] on input "text" at bounding box center [78, 104] width 34 height 12
click at [60, 117] on label "Save As Common Creditor" at bounding box center [53, 118] width 48 height 6
click at [35, 117] on input "Save As Common Creditor" at bounding box center [34, 117] width 4 height 4
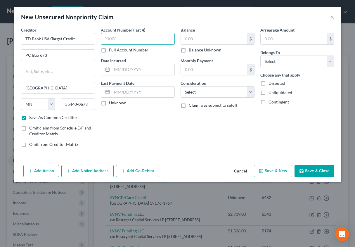
click at [123, 38] on input "text" at bounding box center [138, 39] width 74 height 12
click at [188, 39] on input "text" at bounding box center [214, 38] width 66 height 11
click at [265, 39] on input "text" at bounding box center [294, 38] width 66 height 11
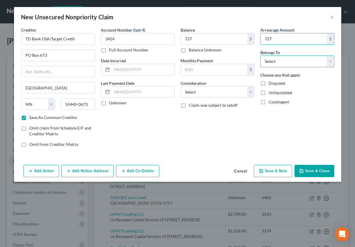
click at [271, 63] on select "Select Debtor 1 Only Debtor 2 Only Debtor 1 And Debtor 2 Only At Least One Of T…" at bounding box center [298, 62] width 74 height 12
click at [261, 56] on select "Select Debtor 1 Only Debtor 2 Only Debtor 1 And Debtor 2 Only At Least One Of T…" at bounding box center [298, 62] width 74 height 12
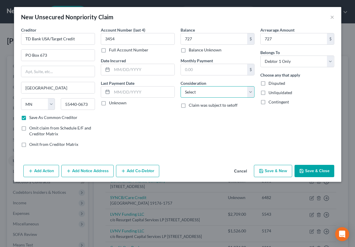
click at [213, 88] on select "Select Cable / Satellite Services Collection Agency Credit Card Debt Debt Couns…" at bounding box center [218, 92] width 74 height 12
click at [181, 86] on select "Select Cable / Satellite Services Collection Agency Credit Card Debt Debt Couns…" at bounding box center [218, 92] width 74 height 12
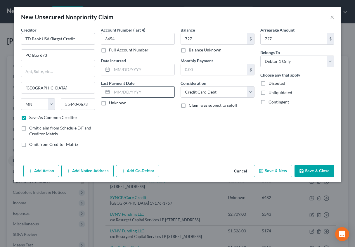
click at [130, 89] on input "text" at bounding box center [143, 92] width 63 height 11
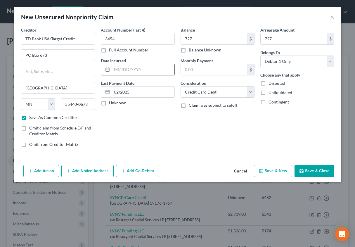
click at [121, 70] on input "text" at bounding box center [143, 69] width 63 height 11
click at [272, 171] on button "Save & New" at bounding box center [273, 171] width 38 height 12
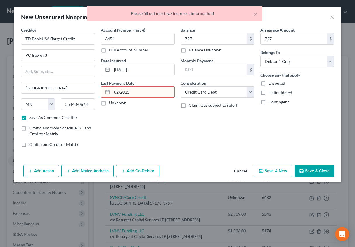
click at [118, 92] on input "02/2025" at bounding box center [143, 92] width 63 height 11
click at [120, 90] on input "02/2025" at bounding box center [143, 92] width 63 height 11
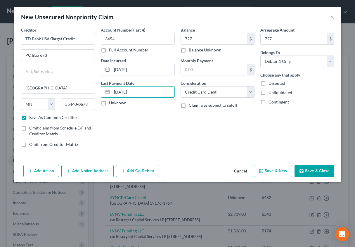
click at [276, 171] on button "Save & New" at bounding box center [273, 171] width 38 height 12
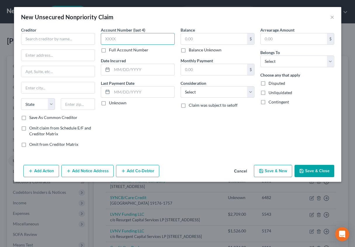
click at [120, 37] on input "text" at bounding box center [138, 39] width 74 height 12
click at [59, 41] on input "text" at bounding box center [58, 39] width 74 height 12
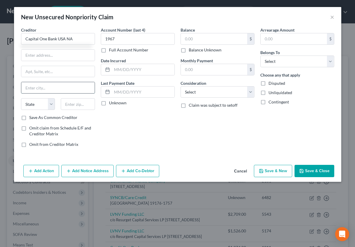
click at [47, 89] on input "text" at bounding box center [57, 87] width 73 height 11
click at [37, 105] on select "State [US_STATE] AK AR AZ CA CO CT DE DC [GEOGRAPHIC_DATA] [GEOGRAPHIC_DATA] GU…" at bounding box center [38, 104] width 34 height 12
click at [21, 98] on select "State [US_STATE] AK AR AZ CA CO CT DE DC [GEOGRAPHIC_DATA] [GEOGRAPHIC_DATA] GU…" at bounding box center [38, 104] width 34 height 12
click at [78, 105] on input "text" at bounding box center [78, 104] width 34 height 12
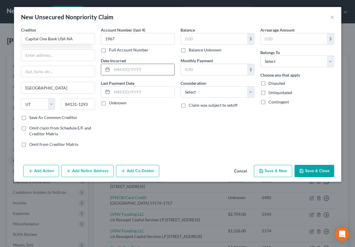
click at [119, 68] on input "text" at bounding box center [143, 69] width 63 height 11
click at [120, 97] on input "text" at bounding box center [143, 92] width 63 height 11
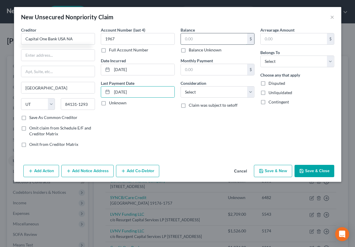
click at [205, 35] on input "text" at bounding box center [214, 38] width 66 height 11
click at [288, 37] on input "text" at bounding box center [294, 38] width 66 height 11
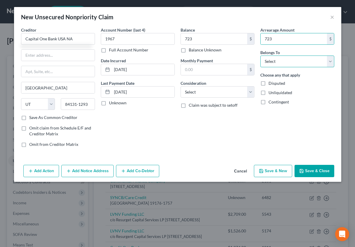
click at [285, 60] on select "Select Debtor 1 Only Debtor 2 Only Debtor 1 And Debtor 2 Only At Least One Of T…" at bounding box center [298, 62] width 74 height 12
click at [261, 56] on select "Select Debtor 1 Only Debtor 2 Only Debtor 1 And Debtor 2 Only At Least One Of T…" at bounding box center [298, 62] width 74 height 12
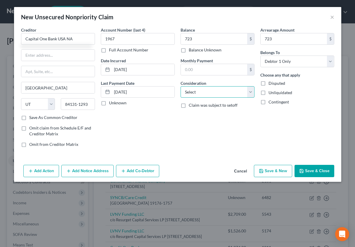
click at [187, 93] on select "Select Cable / Satellite Services Collection Agency Credit Card Debt Debt Couns…" at bounding box center [218, 92] width 74 height 12
click at [181, 86] on select "Select Cable / Satellite Services Collection Agency Credit Card Debt Debt Couns…" at bounding box center [218, 92] width 74 height 12
click at [54, 116] on label "Save As Common Creditor" at bounding box center [53, 118] width 48 height 6
click at [35, 116] on input "Save As Common Creditor" at bounding box center [34, 117] width 4 height 4
click at [273, 168] on button "Save & New" at bounding box center [273, 171] width 38 height 12
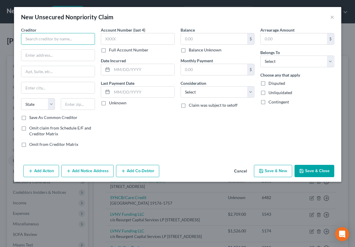
click at [23, 42] on input "text" at bounding box center [58, 39] width 74 height 12
click at [107, 37] on input "text" at bounding box center [138, 39] width 74 height 12
click at [190, 40] on input "text" at bounding box center [214, 38] width 66 height 11
click at [205, 48] on label "Balance Unknown" at bounding box center [205, 50] width 33 height 6
click at [195, 48] on input "Balance Unknown" at bounding box center [193, 49] width 4 height 4
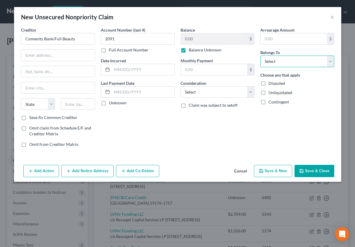
click at [271, 60] on select "Select Debtor 1 Only Debtor 2 Only Debtor 1 And Debtor 2 Only At Least One Of T…" at bounding box center [298, 62] width 74 height 12
click at [261, 56] on select "Select Debtor 1 Only Debtor 2 Only Debtor 1 And Debtor 2 Only At Least One Of T…" at bounding box center [298, 62] width 74 height 12
click at [191, 90] on select "Select Cable / Satellite Services Collection Agency Credit Card Debt Debt Couns…" at bounding box center [218, 92] width 74 height 12
click at [181, 86] on select "Select Cable / Satellite Services Collection Agency Credit Card Debt Debt Couns…" at bounding box center [218, 92] width 74 height 12
click at [120, 70] on input "text" at bounding box center [143, 69] width 63 height 11
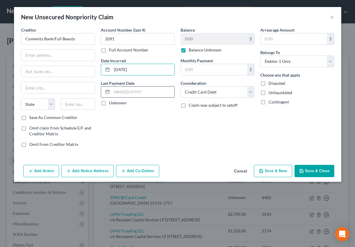
click at [121, 90] on input "text" at bounding box center [143, 92] width 63 height 11
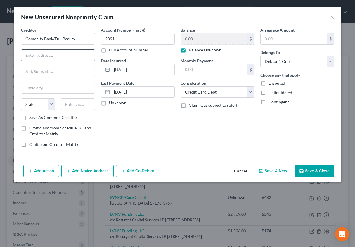
click at [34, 56] on input "text" at bounding box center [57, 55] width 73 height 11
click at [37, 85] on input "text" at bounding box center [57, 87] width 73 height 11
click at [49, 103] on select "State [US_STATE] AK AR AZ CA CO CT DE DC [GEOGRAPHIC_DATA] [GEOGRAPHIC_DATA] GU…" at bounding box center [38, 104] width 34 height 12
click at [21, 98] on select "State [US_STATE] AK AR AZ CA CO CT DE DC [GEOGRAPHIC_DATA] [GEOGRAPHIC_DATA] GU…" at bounding box center [38, 104] width 34 height 12
click at [66, 106] on input "text" at bounding box center [78, 104] width 34 height 12
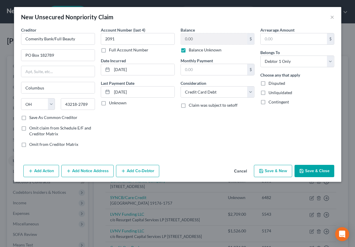
click at [60, 118] on label "Save As Common Creditor" at bounding box center [53, 118] width 48 height 6
click at [35, 118] on input "Save As Common Creditor" at bounding box center [34, 117] width 4 height 4
click at [281, 170] on button "Save & New" at bounding box center [273, 171] width 38 height 12
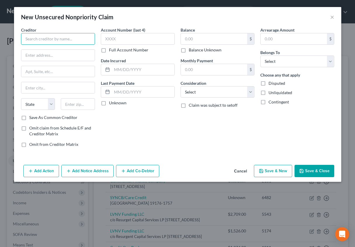
click at [69, 39] on input "text" at bounding box center [58, 39] width 74 height 12
click at [189, 51] on label "Balance Unknown" at bounding box center [205, 50] width 33 height 6
click at [191, 51] on input "Balance Unknown" at bounding box center [193, 49] width 4 height 4
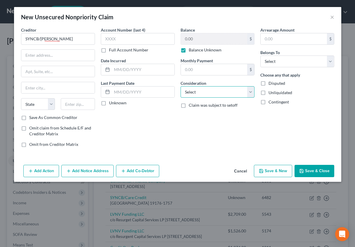
click at [201, 91] on select "Select Cable / Satellite Services Collection Agency Credit Card Debt Debt Couns…" at bounding box center [218, 92] width 74 height 12
click at [181, 86] on select "Select Cable / Satellite Services Collection Agency Credit Card Debt Debt Couns…" at bounding box center [218, 92] width 74 height 12
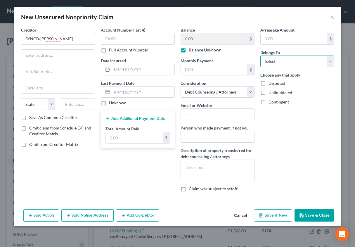
click at [287, 61] on select "Select Debtor 1 Only Debtor 2 Only Debtor 1 And Debtor 2 Only At Least One Of T…" at bounding box center [298, 62] width 74 height 12
click at [261, 56] on select "Select Debtor 1 Only Debtor 2 Only Debtor 1 And Debtor 2 Only At Least One Of T…" at bounding box center [298, 62] width 74 height 12
click at [211, 92] on select "Select Cable / Satellite Services Collection Agency Credit Card Debt Debt Couns…" at bounding box center [218, 92] width 74 height 12
click at [181, 86] on select "Select Cable / Satellite Services Collection Agency Credit Card Debt Debt Couns…" at bounding box center [218, 92] width 74 height 12
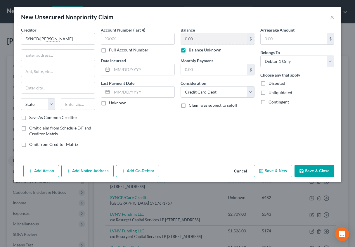
click at [111, 23] on div "New Unsecured Nonpriority Claim ×" at bounding box center [178, 17] width 328 height 20
click at [114, 36] on input "text" at bounding box center [138, 39] width 74 height 12
click at [122, 68] on input "text" at bounding box center [143, 69] width 63 height 11
click at [121, 87] on input "text" at bounding box center [143, 92] width 63 height 11
click at [51, 57] on input "text" at bounding box center [57, 55] width 73 height 11
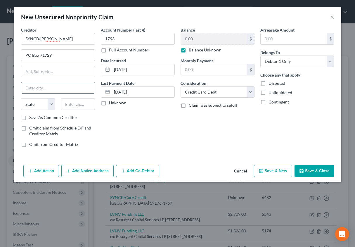
click at [50, 86] on input "text" at bounding box center [57, 87] width 73 height 11
click at [50, 104] on select "State [US_STATE] AK AR AZ CA CO CT DE DC [GEOGRAPHIC_DATA] [GEOGRAPHIC_DATA] GU…" at bounding box center [38, 104] width 34 height 12
click at [21, 98] on select "State [US_STATE] AK AR AZ CA CO CT DE DC [GEOGRAPHIC_DATA] [GEOGRAPHIC_DATA] GU…" at bounding box center [38, 104] width 34 height 12
click at [73, 102] on input "text" at bounding box center [78, 104] width 34 height 12
click at [69, 118] on label "Save As Common Creditor" at bounding box center [53, 118] width 48 height 6
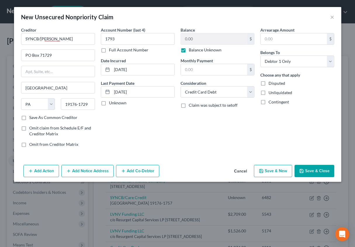
click at [35, 118] on input "Save As Common Creditor" at bounding box center [34, 117] width 4 height 4
click at [275, 169] on button "Save & New" at bounding box center [273, 171] width 38 height 12
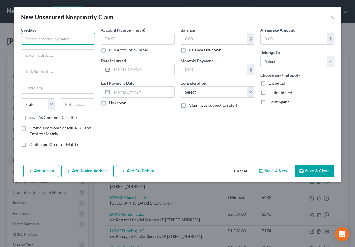
click at [47, 39] on input "text" at bounding box center [58, 39] width 74 height 12
click at [106, 37] on input "text" at bounding box center [138, 39] width 74 height 12
click at [190, 53] on label "Balance Unknown" at bounding box center [205, 50] width 33 height 6
click at [191, 51] on input "Balance Unknown" at bounding box center [193, 49] width 4 height 4
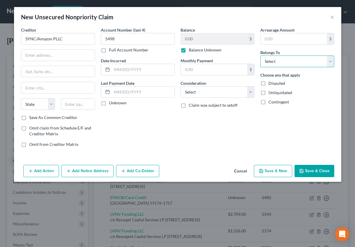
click at [277, 57] on select "Select Debtor 1 Only Debtor 2 Only Debtor 1 And Debtor 2 Only At Least One Of T…" at bounding box center [298, 62] width 74 height 12
click at [261, 56] on select "Select Debtor 1 Only Debtor 2 Only Debtor 1 And Debtor 2 Only At Least One Of T…" at bounding box center [298, 62] width 74 height 12
click at [207, 96] on select "Select Cable / Satellite Services Collection Agency Credit Card Debt Debt Couns…" at bounding box center [218, 92] width 74 height 12
click at [181, 86] on select "Select Cable / Satellite Services Collection Agency Credit Card Debt Debt Couns…" at bounding box center [218, 92] width 74 height 12
click at [115, 61] on label "Date Incurred" at bounding box center [113, 61] width 25 height 6
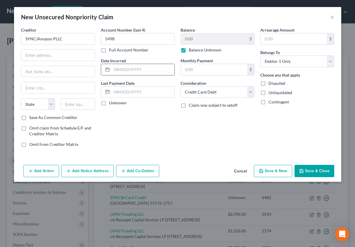
click at [120, 70] on input "text" at bounding box center [143, 69] width 63 height 11
click at [121, 95] on input "text" at bounding box center [143, 92] width 63 height 11
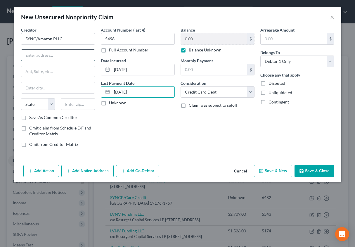
click at [39, 58] on input "text" at bounding box center [57, 55] width 73 height 11
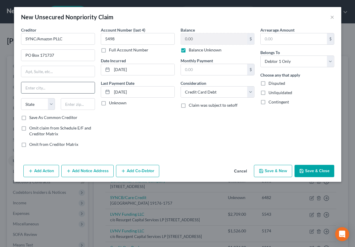
click at [37, 85] on input "text" at bounding box center [57, 87] width 73 height 11
click at [41, 100] on select "State [US_STATE] AK AR AZ CA CO CT DE DC [GEOGRAPHIC_DATA] [GEOGRAPHIC_DATA] GU…" at bounding box center [38, 104] width 34 height 12
click at [21, 98] on select "State [US_STATE] AK AR AZ CA CO CT DE DC [GEOGRAPHIC_DATA] [GEOGRAPHIC_DATA] GU…" at bounding box center [38, 104] width 34 height 12
click at [33, 116] on label "Save As Common Creditor" at bounding box center [53, 118] width 48 height 6
click at [33, 116] on input "Save As Common Creditor" at bounding box center [34, 117] width 4 height 4
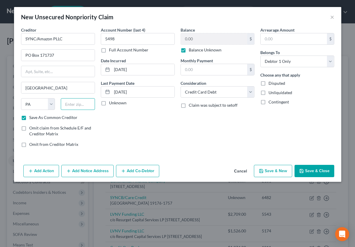
click at [75, 102] on input "text" at bounding box center [78, 104] width 34 height 12
click at [269, 170] on button "Save & New" at bounding box center [273, 171] width 38 height 12
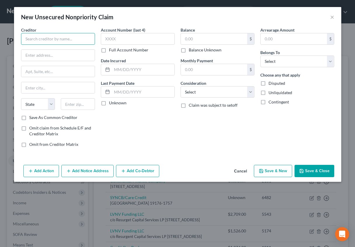
click at [75, 38] on input "text" at bounding box center [58, 39] width 74 height 12
click at [110, 38] on input "text" at bounding box center [138, 39] width 74 height 12
click at [189, 53] on label "Balance Unknown" at bounding box center [205, 50] width 33 height 6
click at [191, 51] on input "Balance Unknown" at bounding box center [193, 49] width 4 height 4
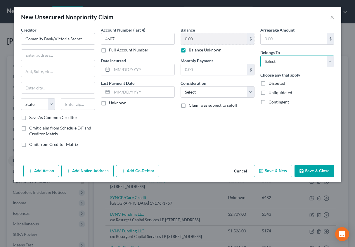
click at [271, 66] on select "Select Debtor 1 Only Debtor 2 Only Debtor 1 And Debtor 2 Only At Least One Of T…" at bounding box center [298, 62] width 74 height 12
click at [261, 56] on select "Select Debtor 1 Only Debtor 2 Only Debtor 1 And Debtor 2 Only At Least One Of T…" at bounding box center [298, 62] width 74 height 12
click at [226, 95] on select "Select Cable / Satellite Services Collection Agency Credit Card Debt Debt Couns…" at bounding box center [218, 92] width 74 height 12
click at [181, 86] on select "Select Cable / Satellite Services Collection Agency Credit Card Debt Debt Couns…" at bounding box center [218, 92] width 74 height 12
click at [115, 70] on input "text" at bounding box center [143, 69] width 63 height 11
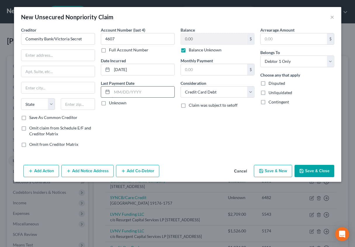
click at [121, 88] on input "text" at bounding box center [143, 92] width 63 height 11
click at [43, 54] on input "text" at bounding box center [57, 55] width 73 height 11
click at [45, 85] on input "text" at bounding box center [57, 87] width 73 height 11
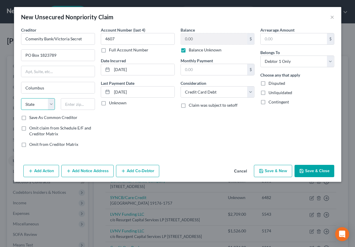
click at [50, 101] on select "State [US_STATE] AK AR AZ CA CO CT DE DC [GEOGRAPHIC_DATA] [GEOGRAPHIC_DATA] GU…" at bounding box center [38, 104] width 34 height 12
click at [21, 98] on select "State [US_STATE] AK AR AZ CA CO CT DE DC [GEOGRAPHIC_DATA] [GEOGRAPHIC_DATA] GU…" at bounding box center [38, 104] width 34 height 12
click at [85, 102] on input "text" at bounding box center [78, 104] width 34 height 12
click at [72, 116] on label "Save As Common Creditor" at bounding box center [53, 118] width 48 height 6
click at [35, 116] on input "Save As Common Creditor" at bounding box center [34, 117] width 4 height 4
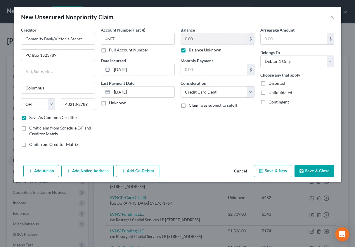
click at [269, 171] on button "Save & New" at bounding box center [273, 171] width 38 height 12
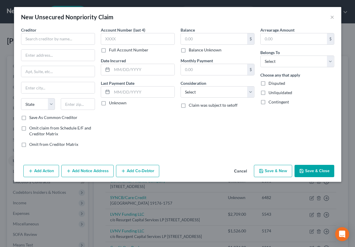
click at [314, 176] on button "Save & Close" at bounding box center [315, 171] width 40 height 12
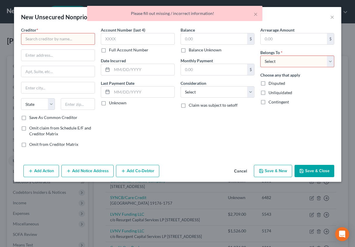
click at [235, 170] on button "Cancel" at bounding box center [241, 172] width 22 height 12
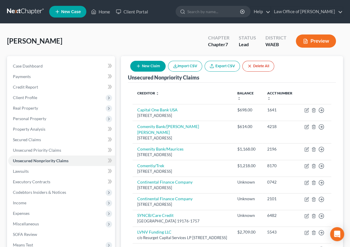
click at [166, 70] on button "New Claim" at bounding box center [147, 66] width 35 height 11
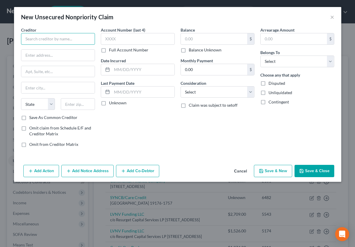
click at [74, 39] on input "text" at bounding box center [58, 39] width 74 height 12
click at [57, 55] on input "text" at bounding box center [57, 55] width 73 height 11
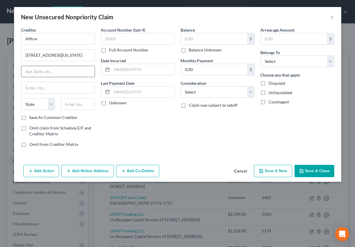
click at [50, 69] on input "text" at bounding box center [57, 71] width 73 height 11
click at [44, 86] on input "text" at bounding box center [57, 87] width 73 height 11
click at [52, 102] on select "State [US_STATE] AK AR AZ CA CO CT DE DC [GEOGRAPHIC_DATA] [GEOGRAPHIC_DATA] GU…" at bounding box center [38, 104] width 34 height 12
click at [21, 98] on select "State [US_STATE] AK AR AZ CA CO CT DE DC [GEOGRAPHIC_DATA] [GEOGRAPHIC_DATA] GU…" at bounding box center [38, 104] width 34 height 12
click at [72, 104] on input "text" at bounding box center [78, 104] width 34 height 12
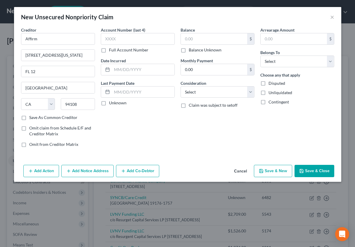
click at [61, 115] on label "Save As Common Creditor" at bounding box center [53, 118] width 48 height 6
click at [35, 115] on input "Save As Common Creditor" at bounding box center [34, 117] width 4 height 4
click at [110, 40] on input "text" at bounding box center [138, 39] width 74 height 12
click at [109, 50] on label "Full Account Number" at bounding box center [128, 50] width 39 height 6
click at [111, 50] on input "Full Account Number" at bounding box center [113, 49] width 4 height 4
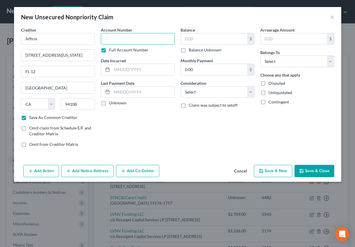
click at [106, 41] on input "text" at bounding box center [138, 39] width 74 height 12
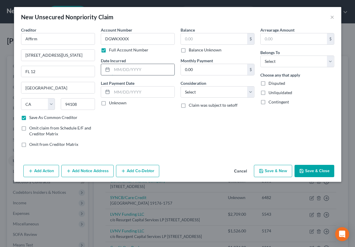
click at [118, 69] on input "text" at bounding box center [143, 69] width 63 height 11
click at [118, 102] on label "Unknown" at bounding box center [118, 103] width 18 height 6
click at [115, 102] on input "Unknown" at bounding box center [113, 102] width 4 height 4
click at [191, 38] on input "text" at bounding box center [214, 38] width 66 height 11
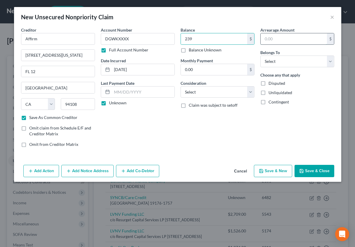
click at [269, 37] on input "text" at bounding box center [294, 38] width 66 height 11
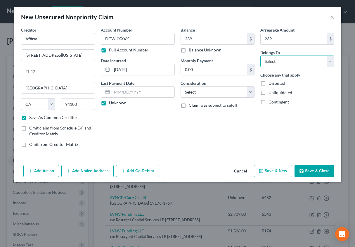
click at [278, 60] on select "Select Debtor 1 Only Debtor 2 Only Debtor 1 And Debtor 2 Only At Least One Of T…" at bounding box center [298, 62] width 74 height 12
click at [261, 56] on select "Select Debtor 1 Only Debtor 2 Only Debtor 1 And Debtor 2 Only At Least One Of T…" at bounding box center [298, 62] width 74 height 12
click at [197, 93] on select "Select Cable / Satellite Services Collection Agency Credit Card Debt Debt Couns…" at bounding box center [218, 92] width 74 height 12
click at [181, 86] on select "Select Cable / Satellite Services Collection Agency Credit Card Debt Debt Couns…" at bounding box center [218, 92] width 74 height 12
click at [304, 170] on icon "button" at bounding box center [302, 171] width 4 height 4
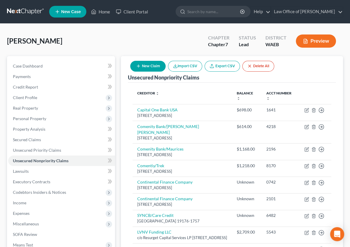
click at [320, 42] on button "Preview" at bounding box center [316, 41] width 40 height 13
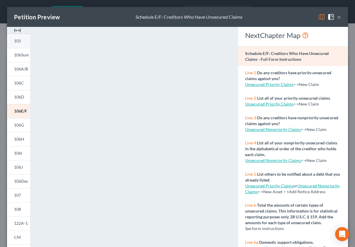
click at [18, 43] on span "101" at bounding box center [17, 40] width 7 height 5
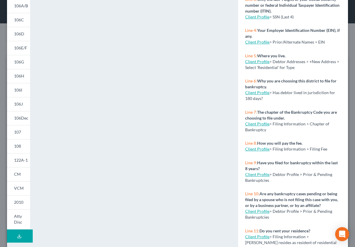
scroll to position [83, 0]
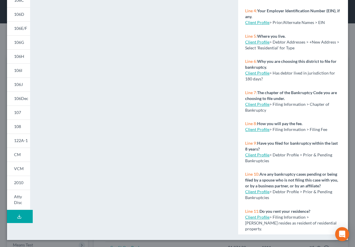
drag, startPoint x: 25, startPoint y: 225, endPoint x: 19, endPoint y: 218, distance: 9.6
click at [19, 218] on div "101 106Sum 106A/B 106C 106D 106E/F 106G 106H 106I 106J 106Dec 107 108 122A-1 CM…" at bounding box center [18, 92] width 29 height 296
click at [20, 214] on button "Download Draft" at bounding box center [20, 216] width 26 height 13
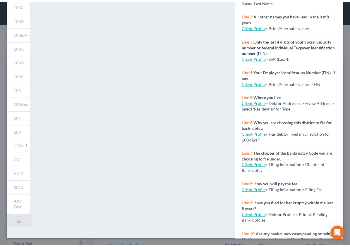
scroll to position [0, 0]
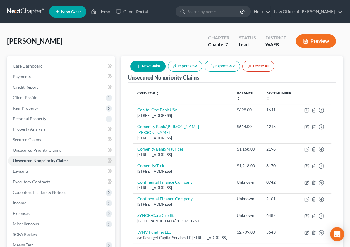
drag, startPoint x: 352, startPoint y: 113, endPoint x: 371, endPoint y: 266, distance: 153.9
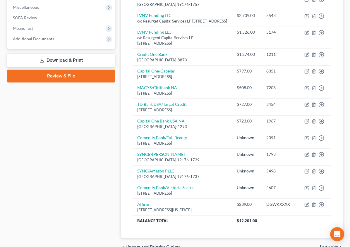
scroll to position [224, 0]
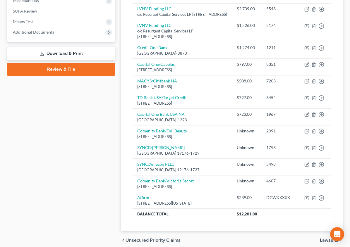
click at [44, 53] on link "Download & Print" at bounding box center [61, 54] width 108 height 14
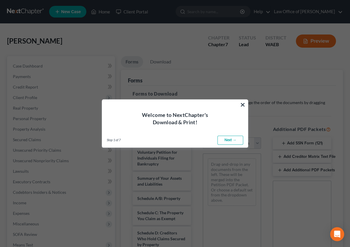
click at [234, 143] on link "Next →" at bounding box center [230, 140] width 26 height 9
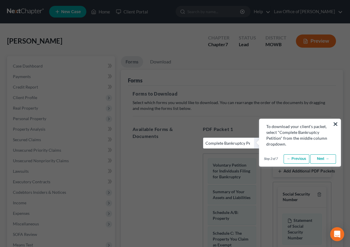
click at [250, 144] on select "Choose Default Petition PDF Packet Complete Bankruptcy Petition (all forms and …" at bounding box center [232, 144] width 59 height 12
click at [203, 138] on select "Choose Default Petition PDF Packet Complete Bankruptcy Petition (all forms and …" at bounding box center [232, 144] width 59 height 12
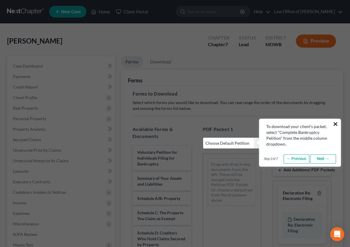
click at [333, 123] on button "×" at bounding box center [336, 123] width 6 height 9
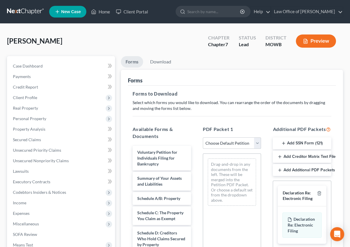
click at [211, 142] on select "Choose Default Petition PDF Packet Complete Bankruptcy Petition (all forms and …" at bounding box center [232, 144] width 59 height 12
click at [203, 138] on select "Choose Default Petition PDF Packet Complete Bankruptcy Petition (all forms and …" at bounding box center [232, 144] width 59 height 12
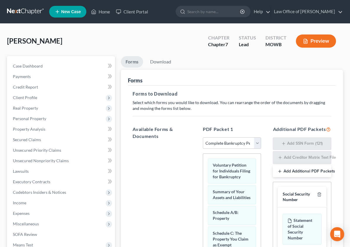
click at [290, 196] on div "Social Security Number" at bounding box center [298, 197] width 32 height 11
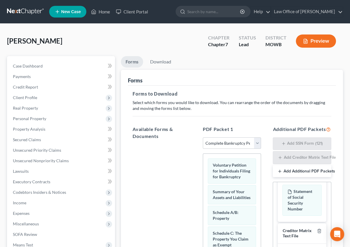
scroll to position [25, 0]
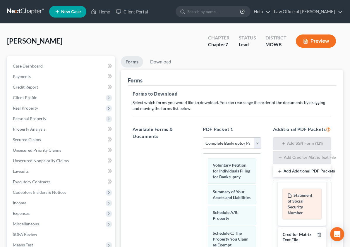
click at [283, 202] on div "Statement of Social Security Number" at bounding box center [301, 204] width 39 height 31
click at [288, 194] on icon at bounding box center [289, 196] width 3 height 4
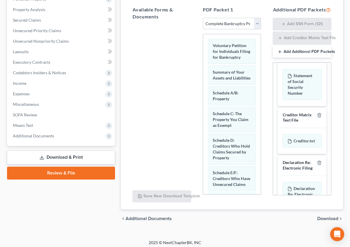
scroll to position [99, 0]
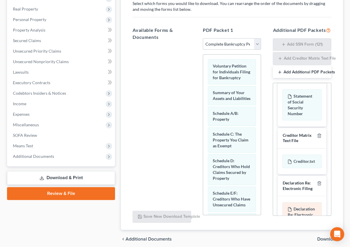
click at [287, 207] on span "Declaration Re: Electronic Filing" at bounding box center [300, 215] width 27 height 17
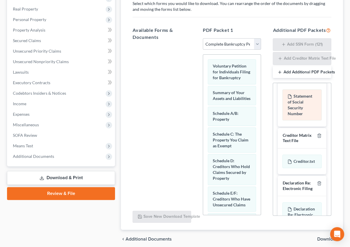
click at [288, 105] on div "Statement of Social Security Number" at bounding box center [301, 105] width 39 height 31
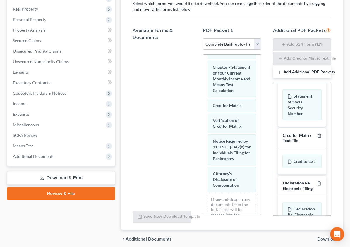
click at [295, 74] on button "Add Additional PDF Packets" at bounding box center [302, 72] width 59 height 12
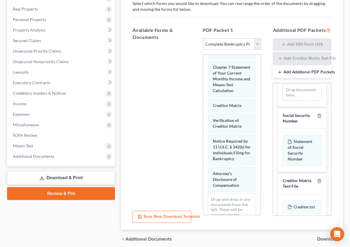
scroll to position [71, 0]
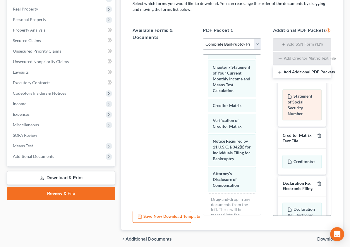
click at [287, 100] on div "Statement of Social Security Number" at bounding box center [301, 105] width 39 height 31
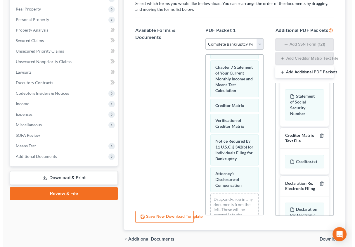
scroll to position [87, 0]
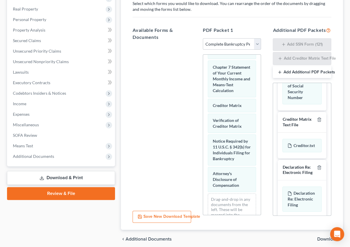
click at [158, 211] on button "Save New Download Template" at bounding box center [162, 217] width 59 height 12
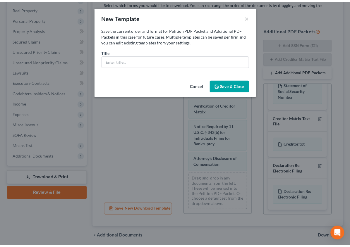
scroll to position [81, 0]
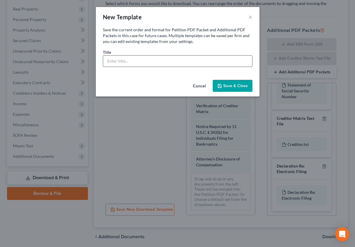
click at [138, 58] on input "text" at bounding box center [177, 61] width 149 height 11
click at [114, 62] on input "ima Draft for Review and Updates" at bounding box center [177, 61] width 149 height 11
click at [228, 86] on button "Save & Close" at bounding box center [233, 86] width 40 height 12
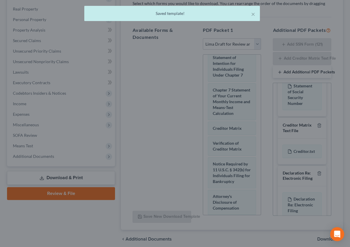
scroll to position [87, 0]
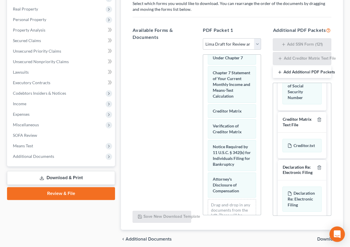
click at [339, 234] on icon "Open Intercom Messenger" at bounding box center [337, 235] width 7 height 8
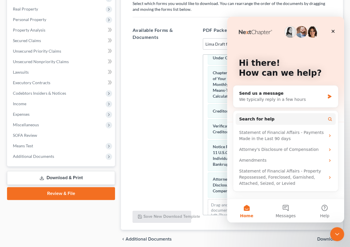
scroll to position [0, 0]
click at [335, 30] on icon "Close" at bounding box center [333, 31] width 5 height 5
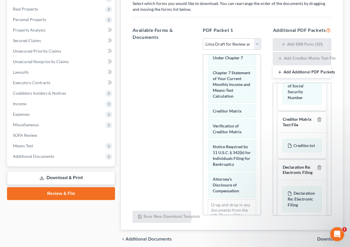
click at [45, 192] on link "Review & File" at bounding box center [61, 193] width 108 height 13
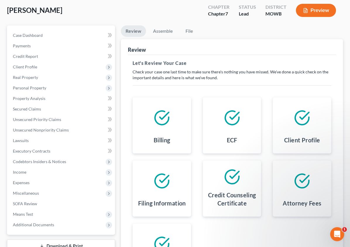
scroll to position [74, 0]
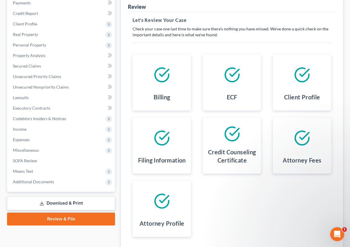
click at [38, 201] on link "Download & Print" at bounding box center [61, 204] width 108 height 14
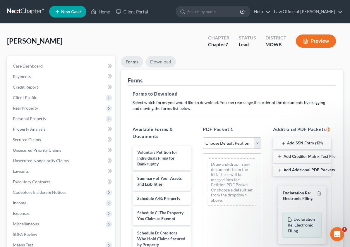
click at [145, 60] on link "Download" at bounding box center [160, 61] width 30 height 11
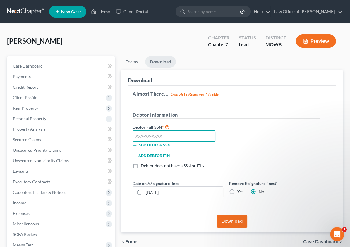
click at [133, 136] on input "text" at bounding box center [174, 136] width 83 height 12
click at [217, 219] on button "Download" at bounding box center [232, 221] width 30 height 13
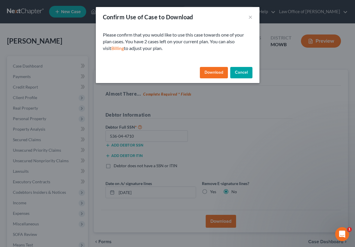
click at [213, 71] on button "Download" at bounding box center [214, 73] width 28 height 12
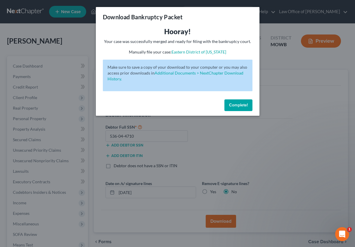
click at [274, 85] on div "Download Bankruptcy Packet Hooray! Your case was successfully merged and ready …" at bounding box center [177, 123] width 355 height 247
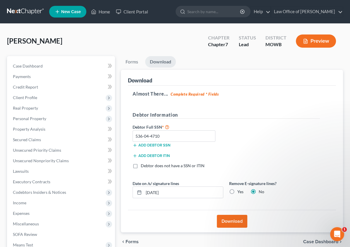
click at [217, 221] on button "Download" at bounding box center [232, 221] width 30 height 13
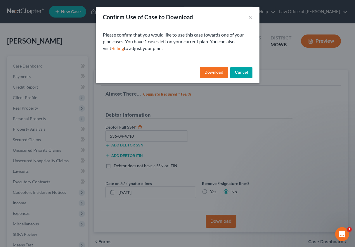
click at [212, 69] on button "Download" at bounding box center [214, 73] width 28 height 12
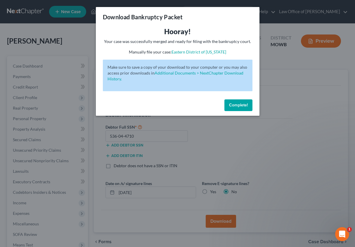
click at [301, 85] on div "Download Bankruptcy Packet Hooray! Your case was successfully merged and ready …" at bounding box center [177, 123] width 355 height 247
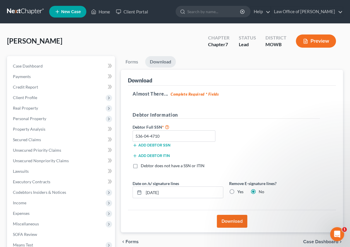
click at [145, 60] on link "Download" at bounding box center [160, 61] width 31 height 11
click at [315, 38] on button "Preview" at bounding box center [316, 41] width 40 height 13
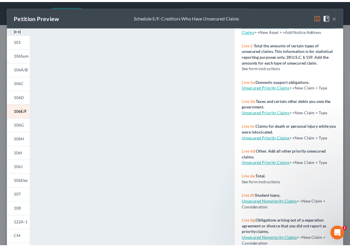
scroll to position [160, 0]
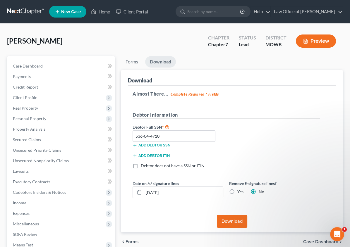
drag, startPoint x: 347, startPoint y: 108, endPoint x: 350, endPoint y: 192, distance: 83.7
click at [36, 64] on span "Case Dashboard" at bounding box center [28, 65] width 30 height 5
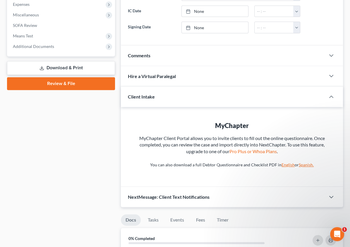
scroll to position [210, 0]
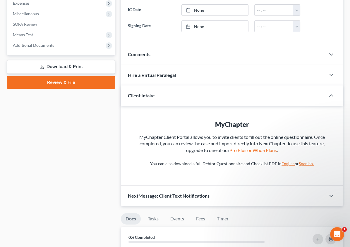
click at [30, 65] on link "Download & Print" at bounding box center [61, 67] width 108 height 14
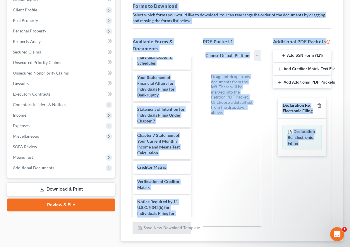
scroll to position [90, 0]
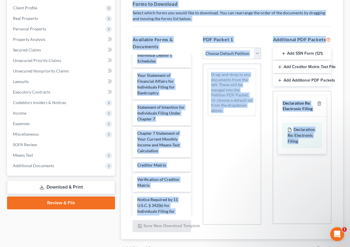
click at [203, 54] on select "Choose Default Petition PDF Packet Complete Bankruptcy Petition (all forms and …" at bounding box center [232, 54] width 59 height 12
click at [203, 48] on select "Choose Default Petition PDF Packet Complete Bankruptcy Petition (all forms and …" at bounding box center [232, 54] width 59 height 12
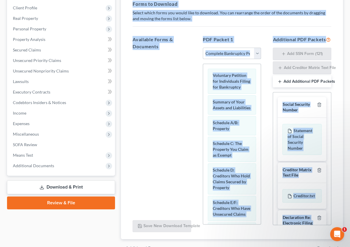
scroll to position [120, 0]
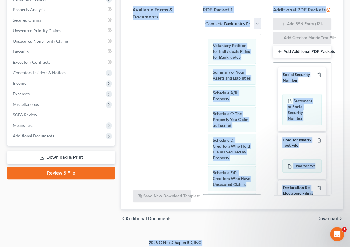
click at [322, 217] on span "Download" at bounding box center [327, 219] width 21 height 5
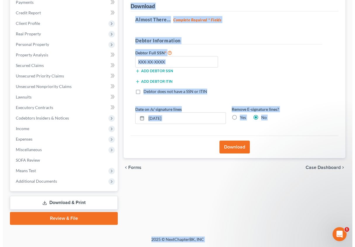
scroll to position [74, 0]
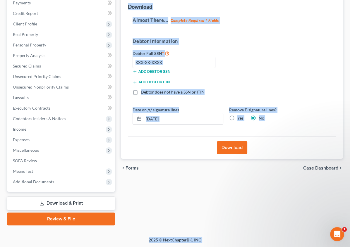
click at [217, 145] on button "Download" at bounding box center [232, 147] width 30 height 13
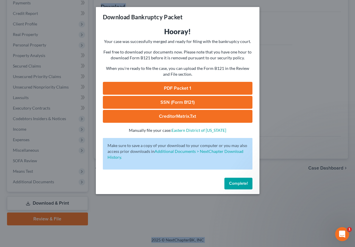
click at [188, 90] on link "PDF Packet 1" at bounding box center [178, 88] width 150 height 13
click at [143, 98] on link "SSN (Form B121)" at bounding box center [178, 102] width 150 height 13
